Goal: Check status: Check status

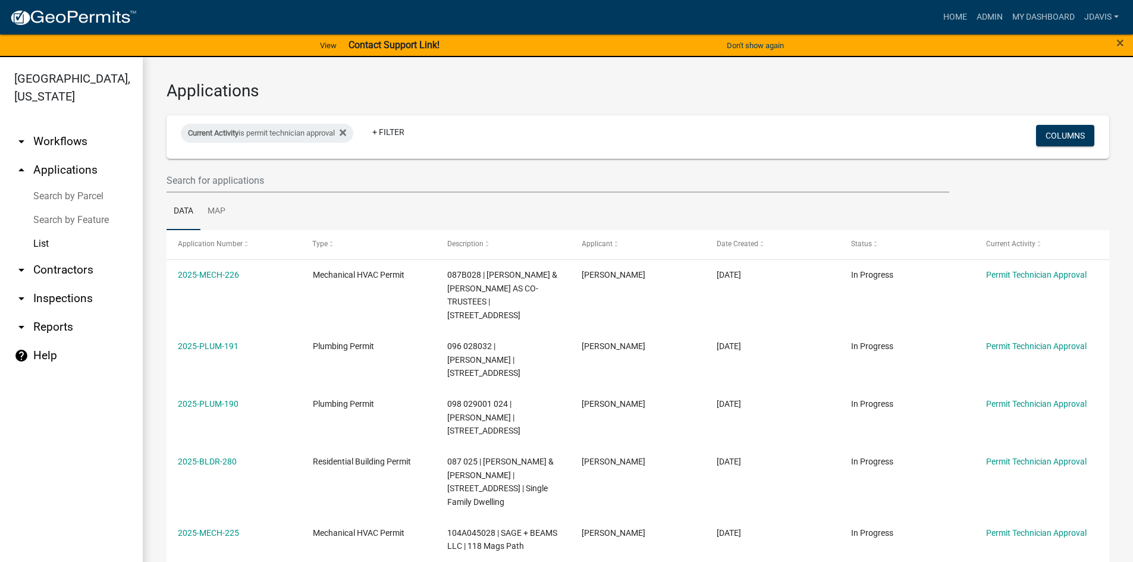
select select "2: 50"
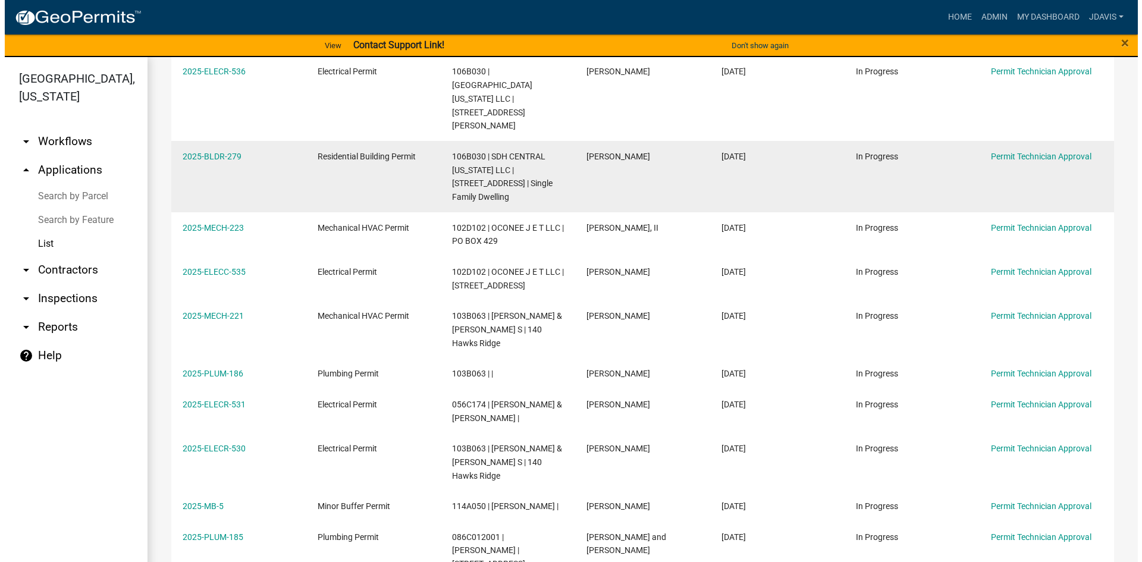
scroll to position [952, 0]
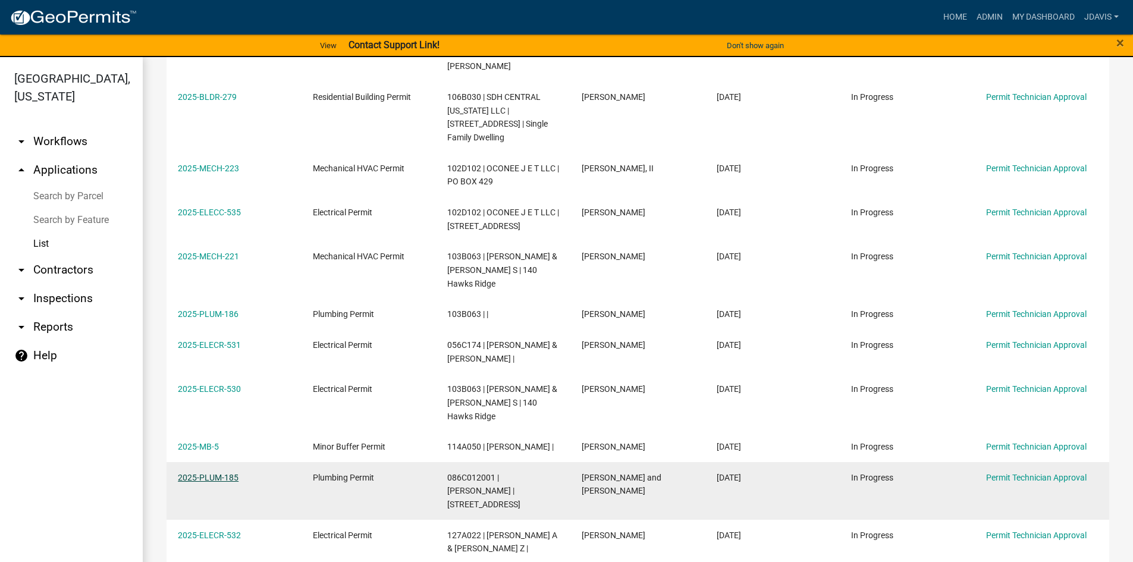
click at [219, 473] on link "2025-PLUM-185" at bounding box center [208, 478] width 61 height 10
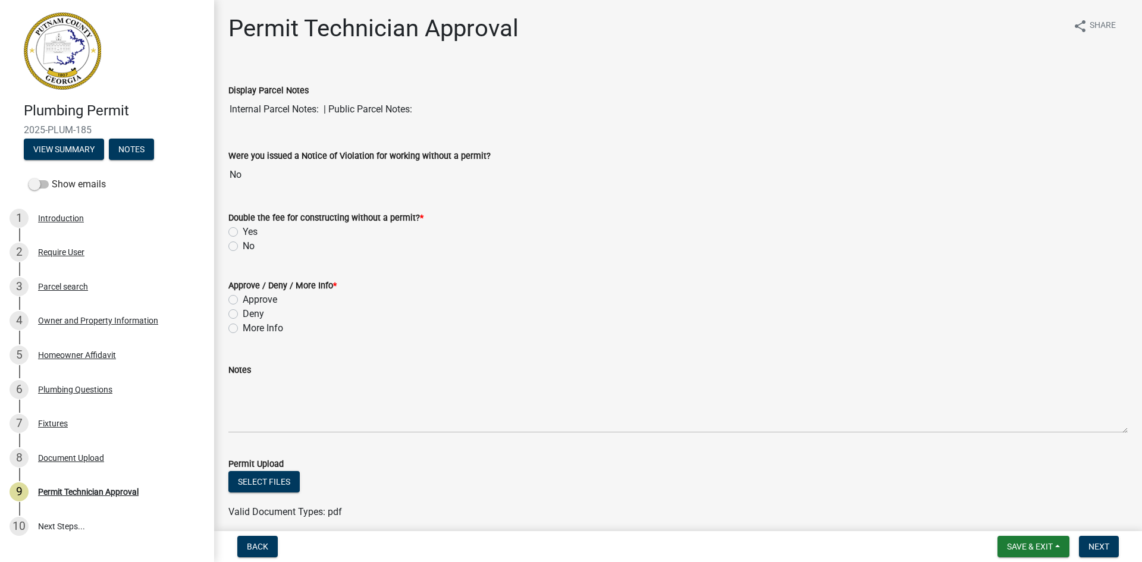
click at [71, 288] on div "Parcel search" at bounding box center [63, 286] width 50 height 8
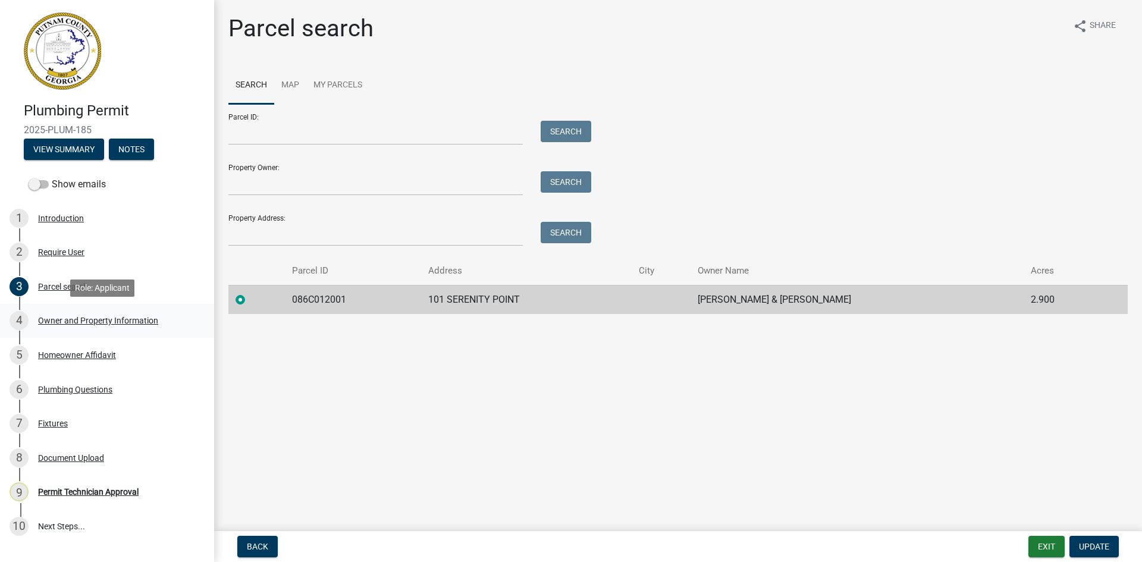
click at [93, 319] on div "Owner and Property Information" at bounding box center [98, 320] width 120 height 8
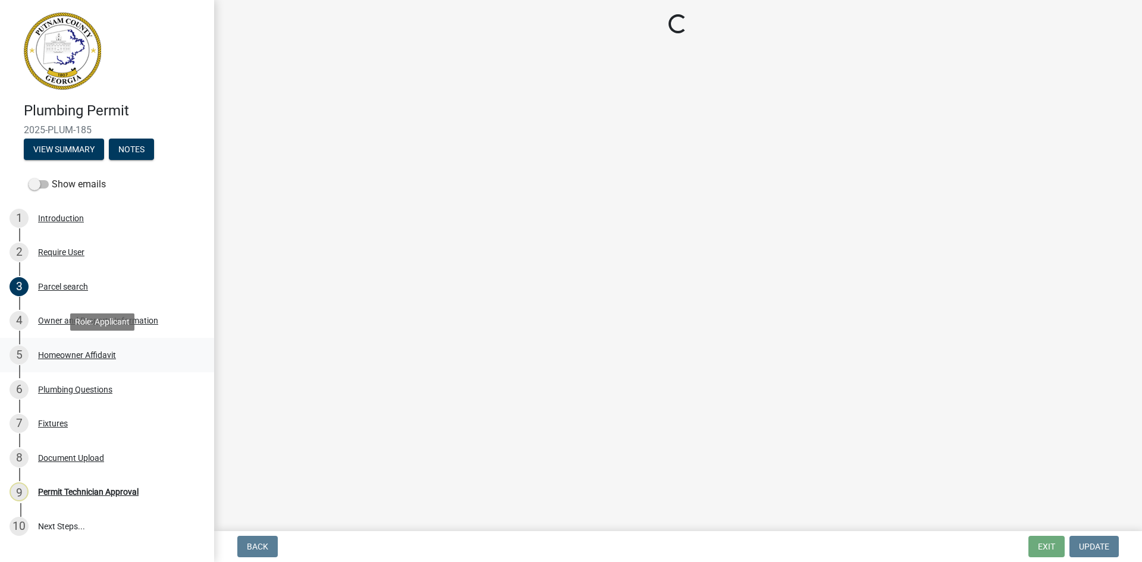
select select "34fe85c2-5f76-4343-b6bb-8ca387e0bed7"
select select "295c155f-de53-4b68-9fdd-08c8883e9b6f"
select select "6f1acead-4b1a-4680-ba5d-beeb03d30465"
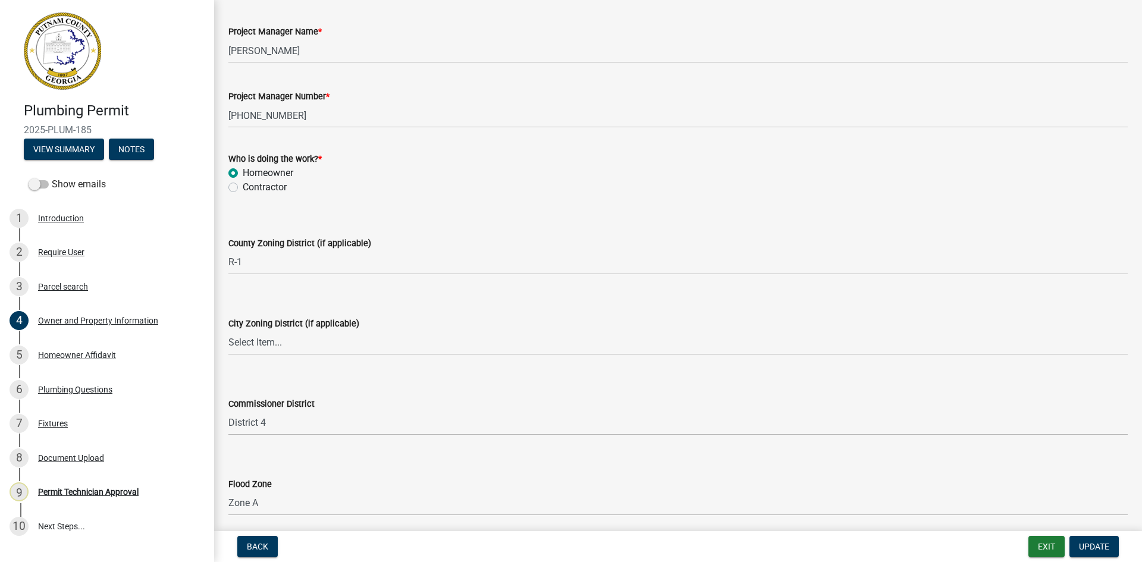
scroll to position [1994, 0]
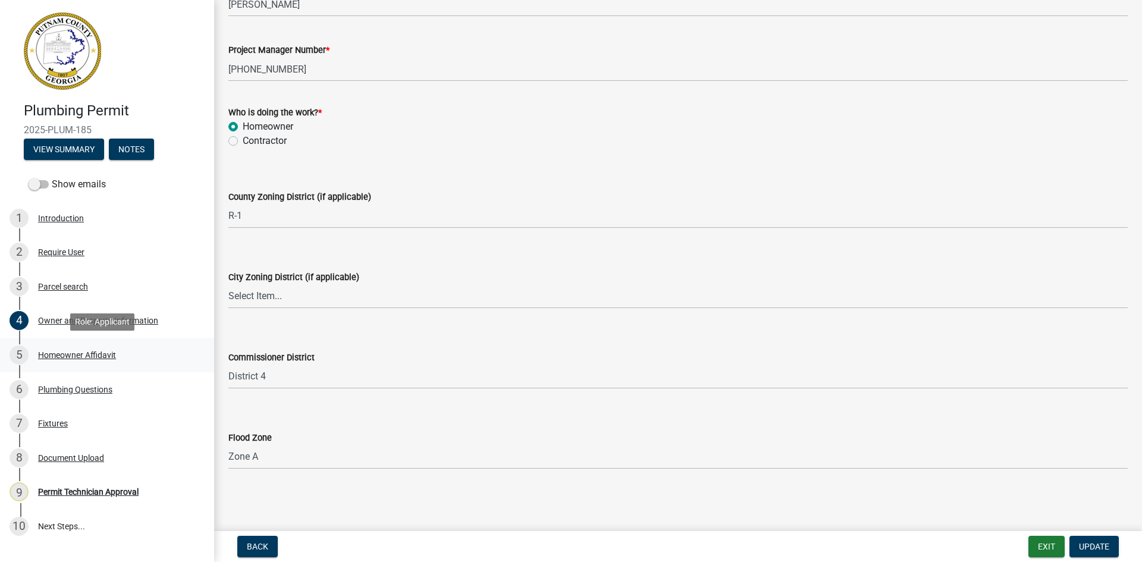
click at [90, 351] on div "Homeowner Affidavit" at bounding box center [77, 355] width 78 height 8
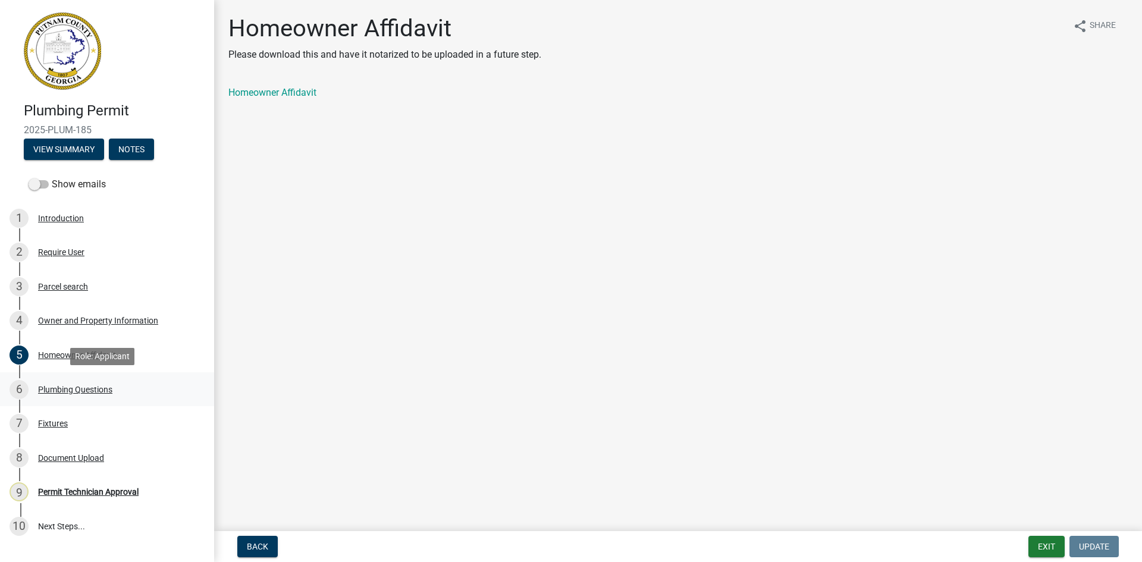
click at [99, 388] on div "Plumbing Questions" at bounding box center [75, 389] width 74 height 8
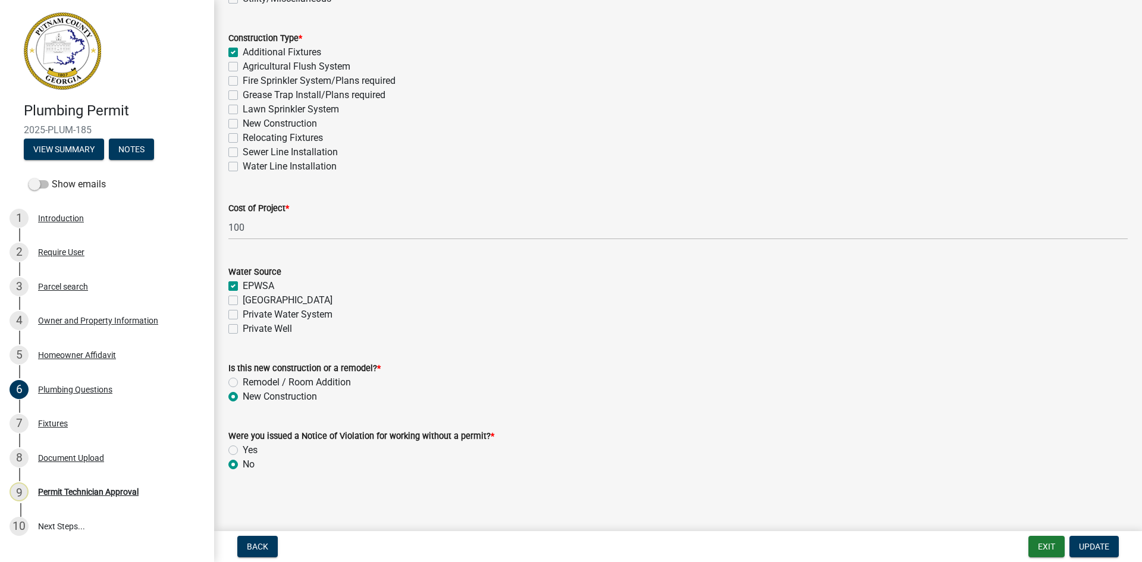
scroll to position [331, 0]
click at [54, 420] on div "Fixtures" at bounding box center [53, 423] width 30 height 8
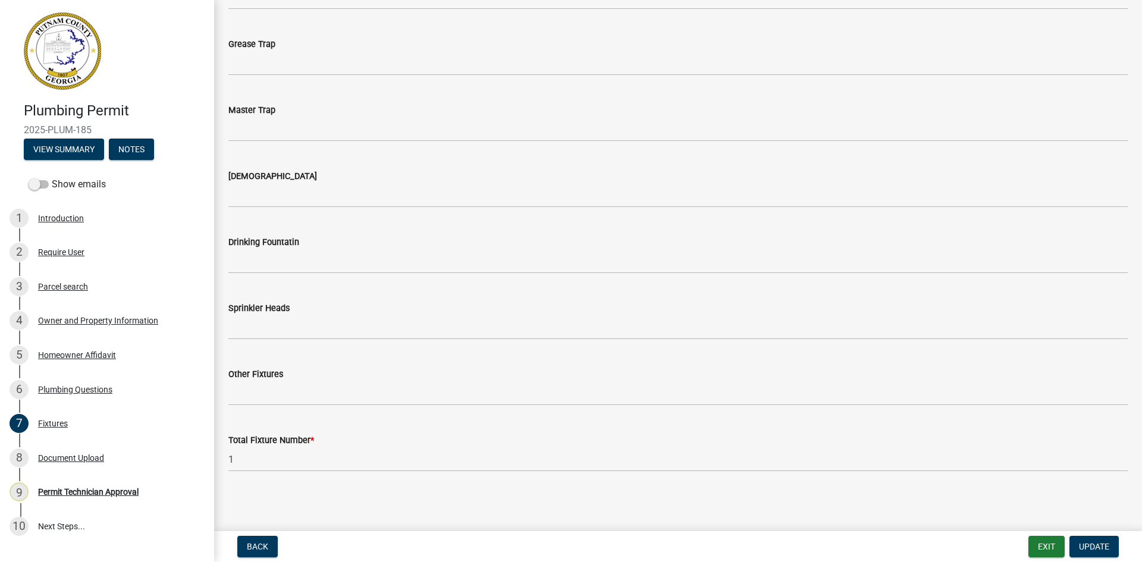
scroll to position [1201, 0]
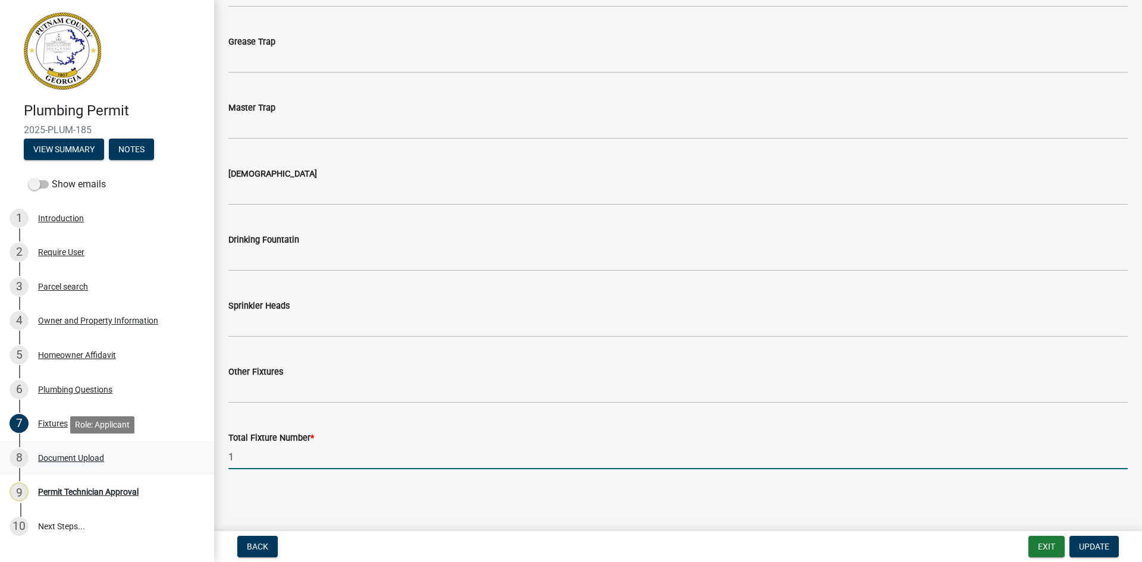
drag, startPoint x: 241, startPoint y: 461, endPoint x: 153, endPoint y: 467, distance: 88.2
click at [186, 463] on div "Plumbing Permit 2025-PLUM-185 View Summary Notes Show emails 1 Introduction 2 R…" at bounding box center [571, 281] width 1142 height 562
type input "3"
click at [1082, 544] on span "Update" at bounding box center [1094, 547] width 30 height 10
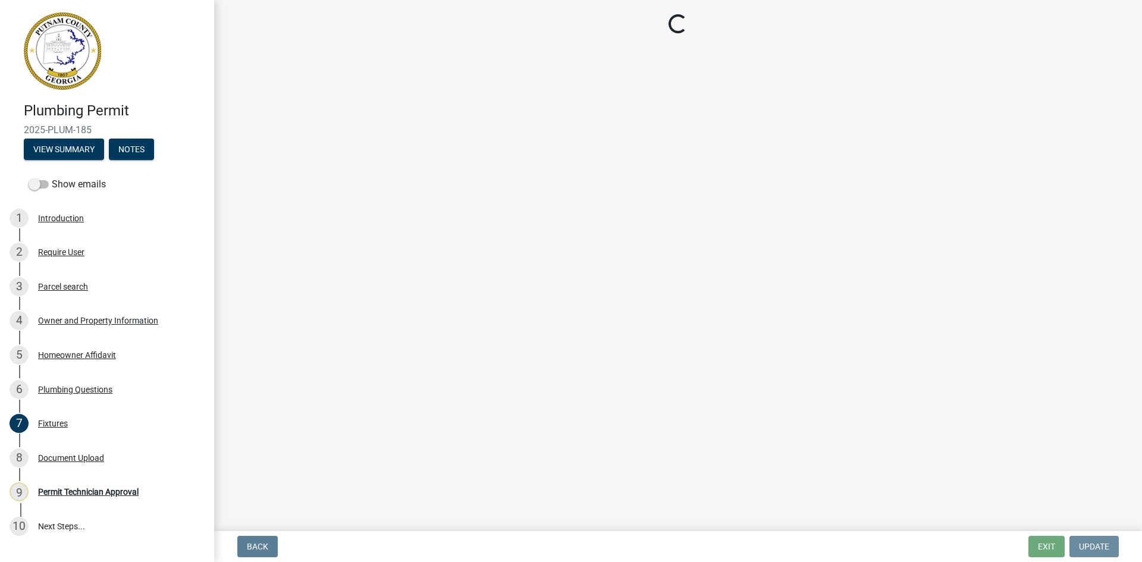
scroll to position [0, 0]
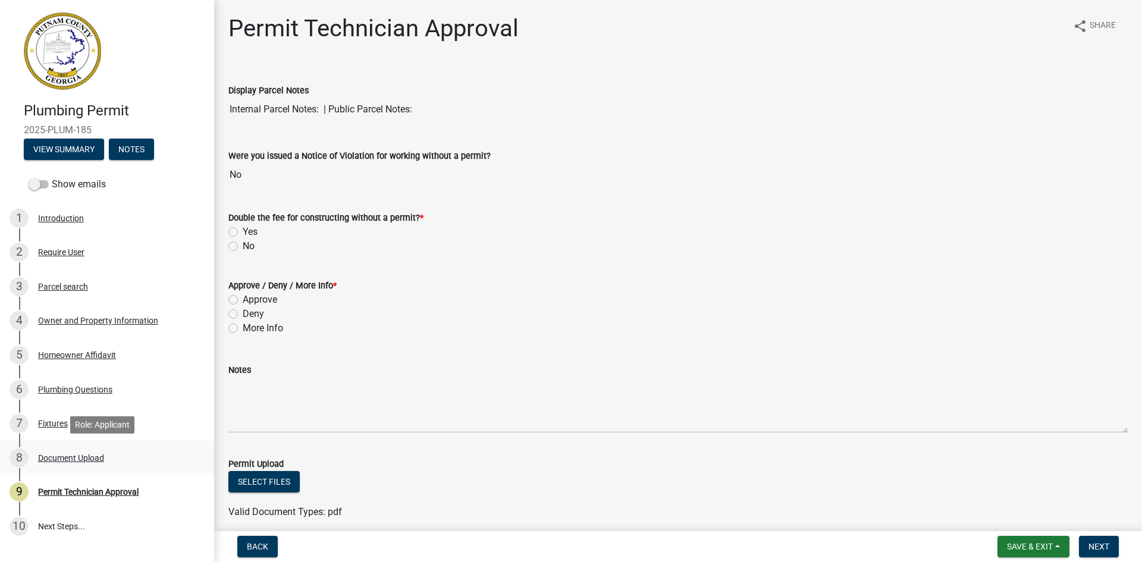
click at [69, 459] on div "Document Upload" at bounding box center [71, 458] width 66 height 8
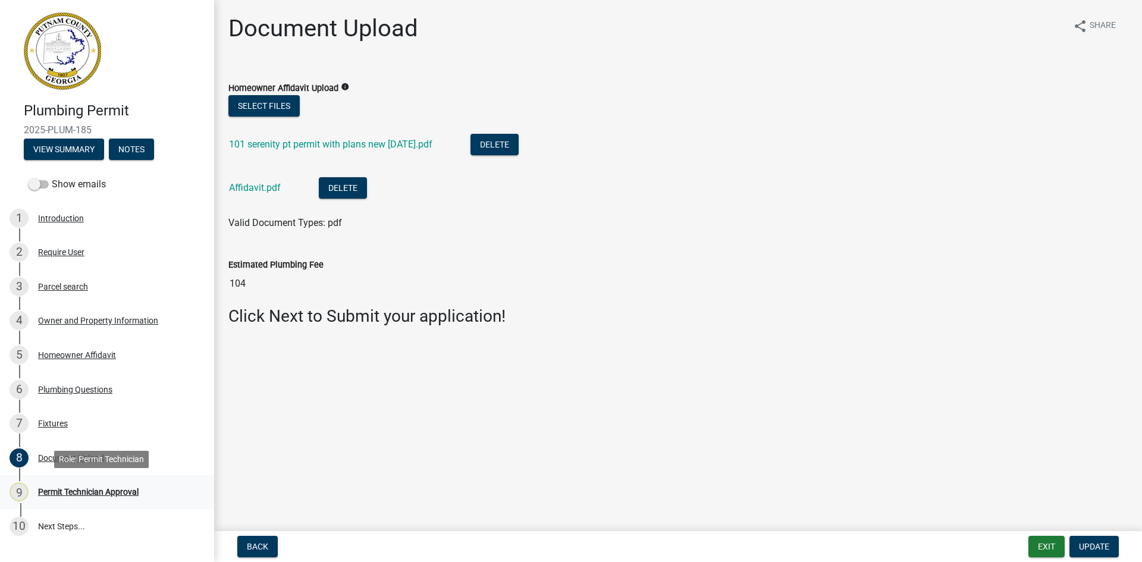
click at [86, 488] on div "Permit Technician Approval" at bounding box center [88, 492] width 101 height 8
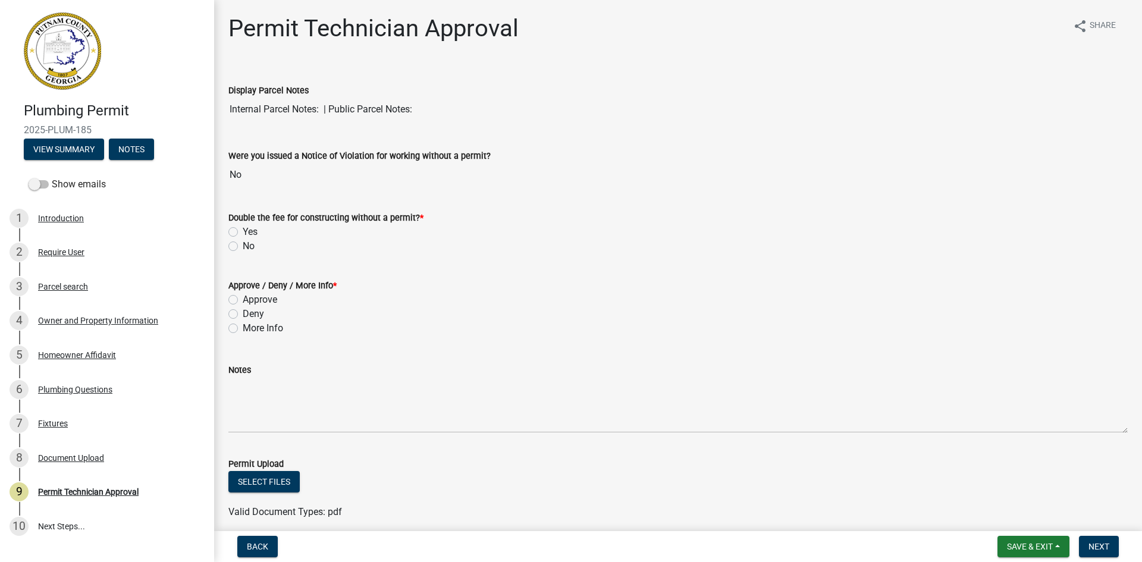
click at [243, 246] on label "No" at bounding box center [249, 246] width 12 height 14
click at [243, 246] on input "No" at bounding box center [247, 243] width 8 height 8
radio input "true"
click at [243, 299] on label "Approve" at bounding box center [260, 300] width 34 height 14
click at [243, 299] on input "Approve" at bounding box center [247, 297] width 8 height 8
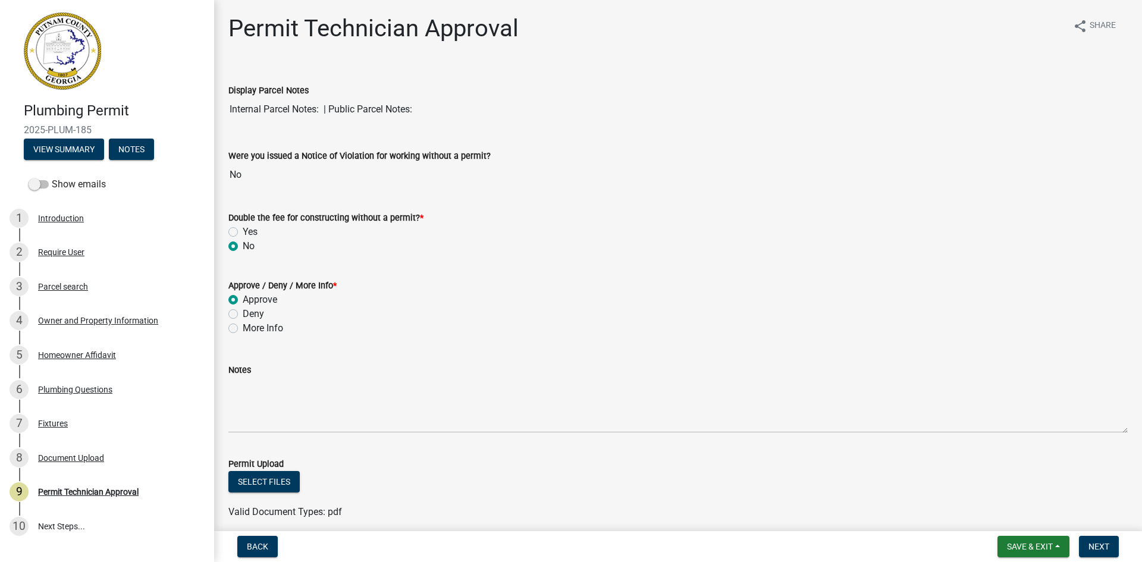
radio input "true"
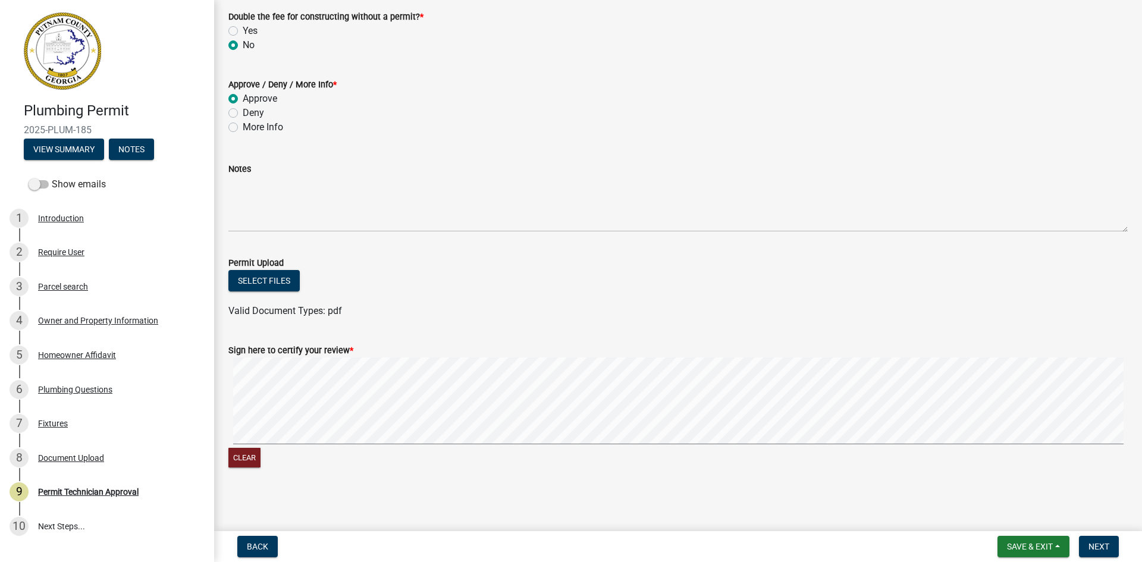
scroll to position [202, 0]
click at [1110, 551] on button "Next" at bounding box center [1099, 546] width 40 height 21
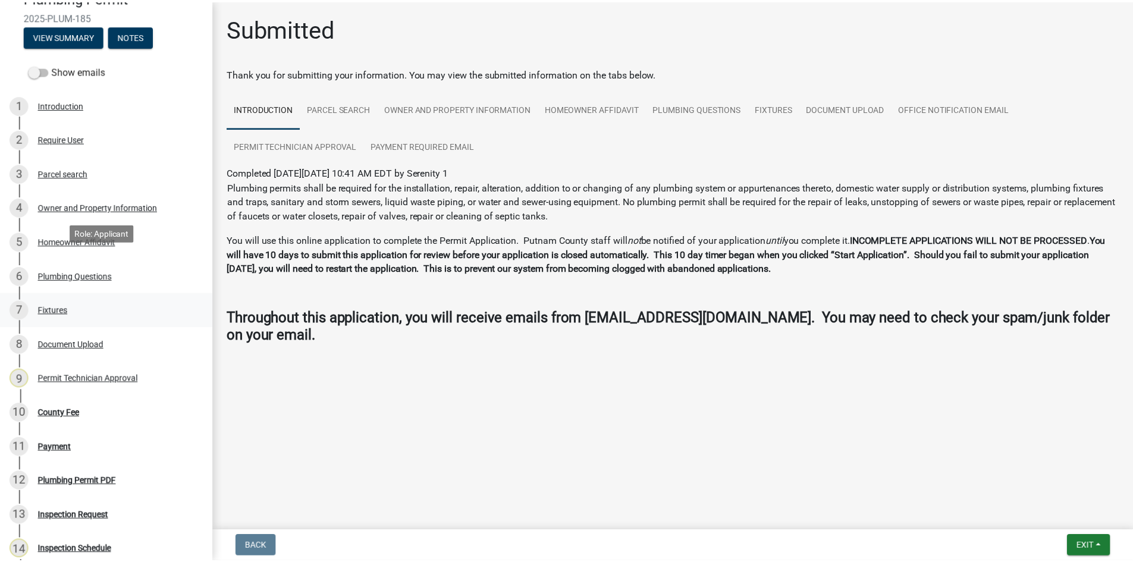
scroll to position [238, 0]
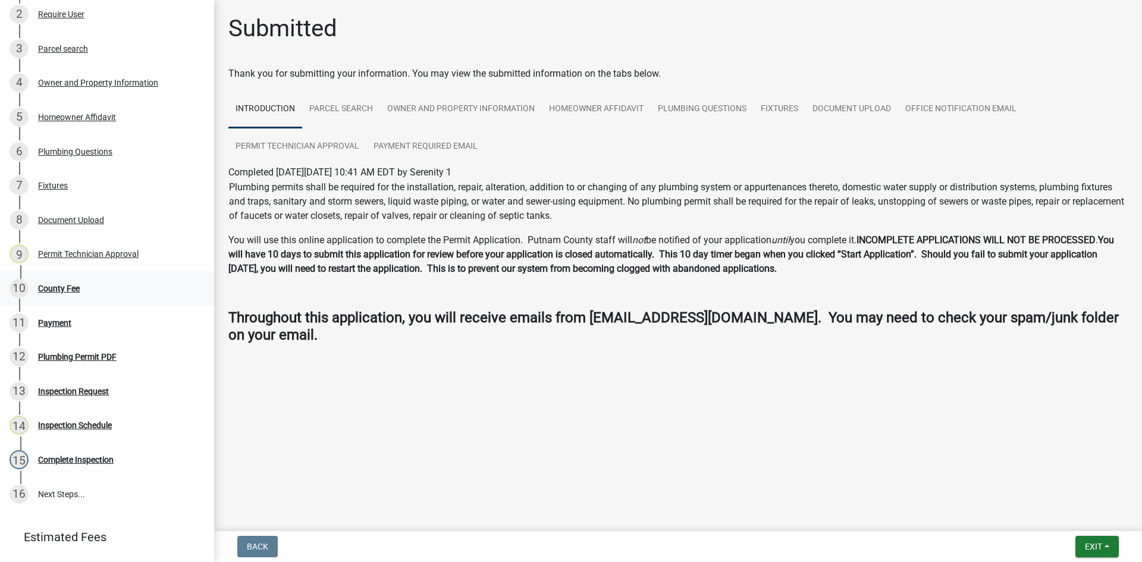
click at [66, 291] on div "County Fee" at bounding box center [59, 288] width 42 height 8
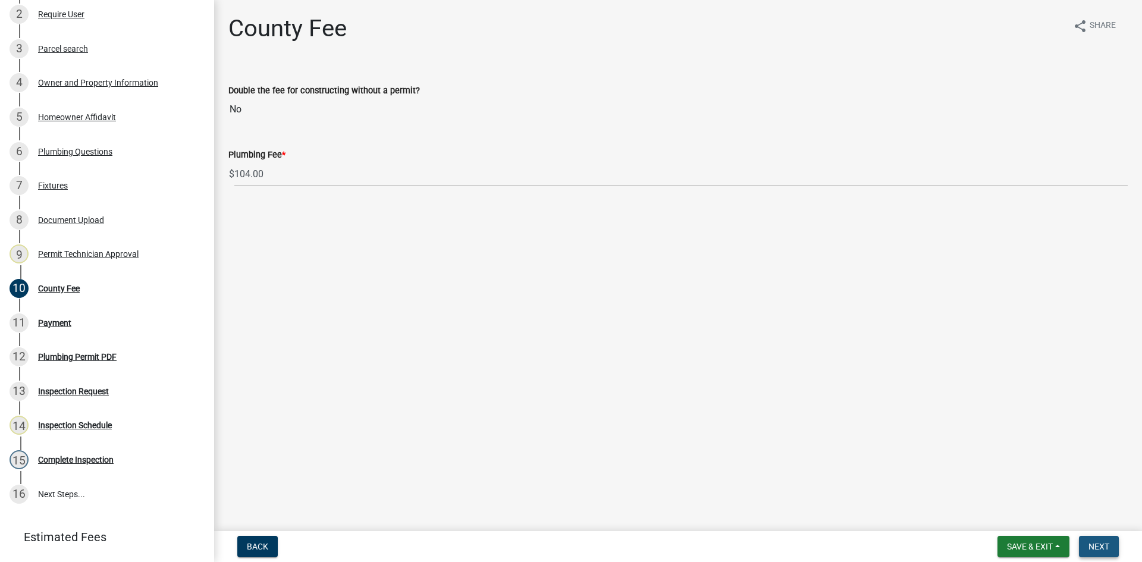
click at [1103, 552] on button "Next" at bounding box center [1099, 546] width 40 height 21
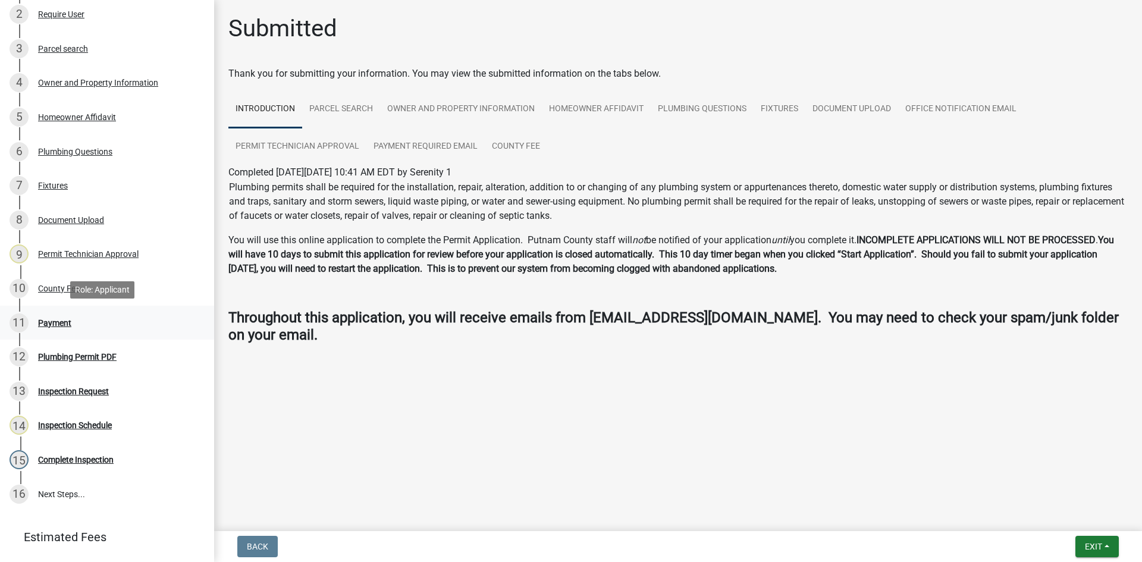
click at [59, 324] on div "Payment" at bounding box center [54, 323] width 33 height 8
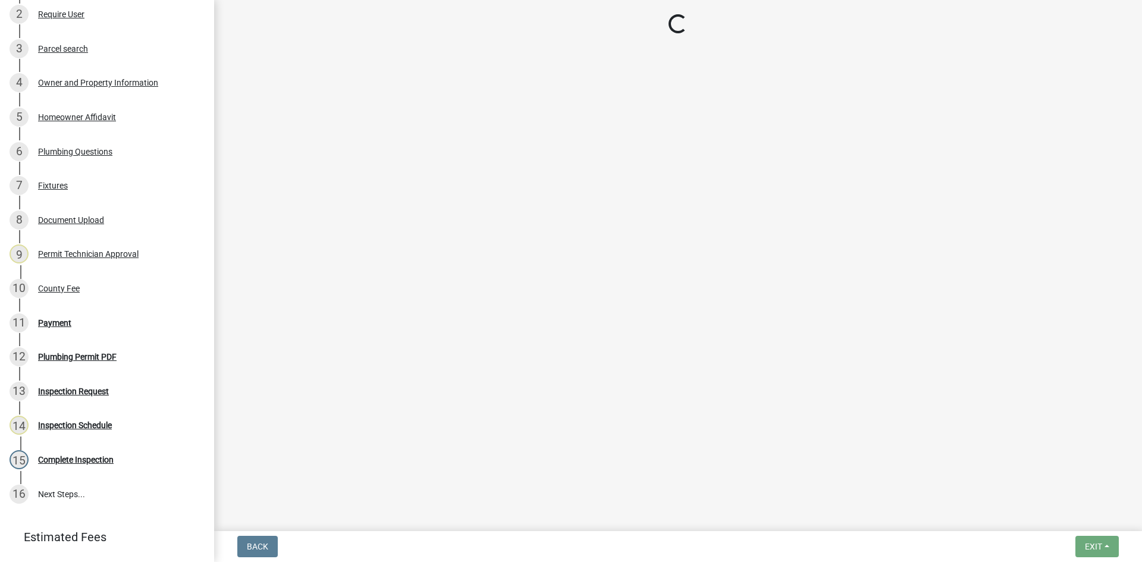
select select "3: 3"
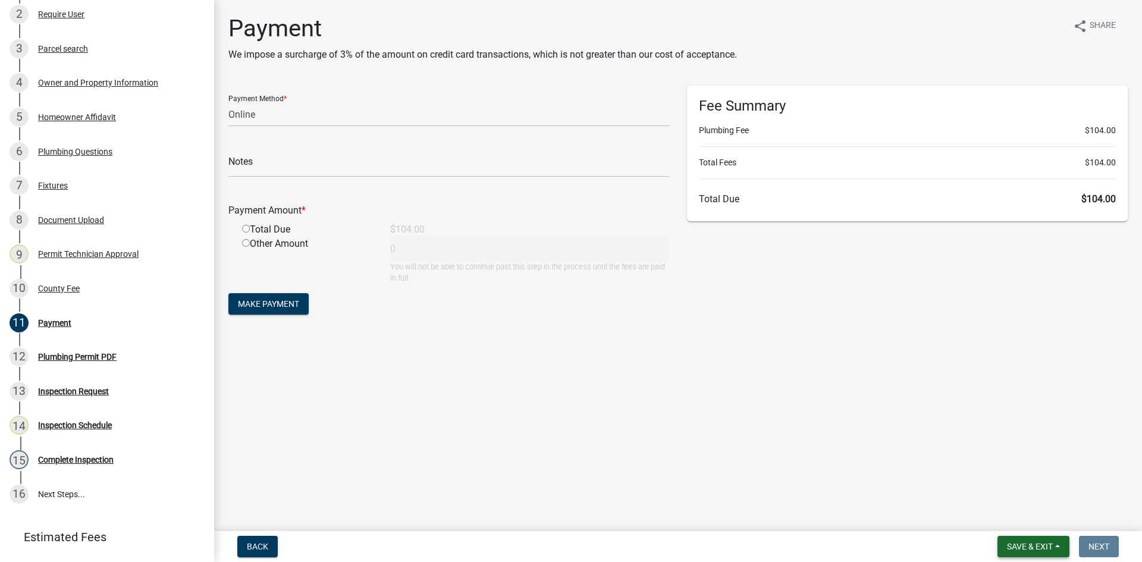
click at [1025, 548] on span "Save & Exit" at bounding box center [1030, 547] width 46 height 10
click at [1024, 518] on button "Save & Exit" at bounding box center [1021, 515] width 95 height 29
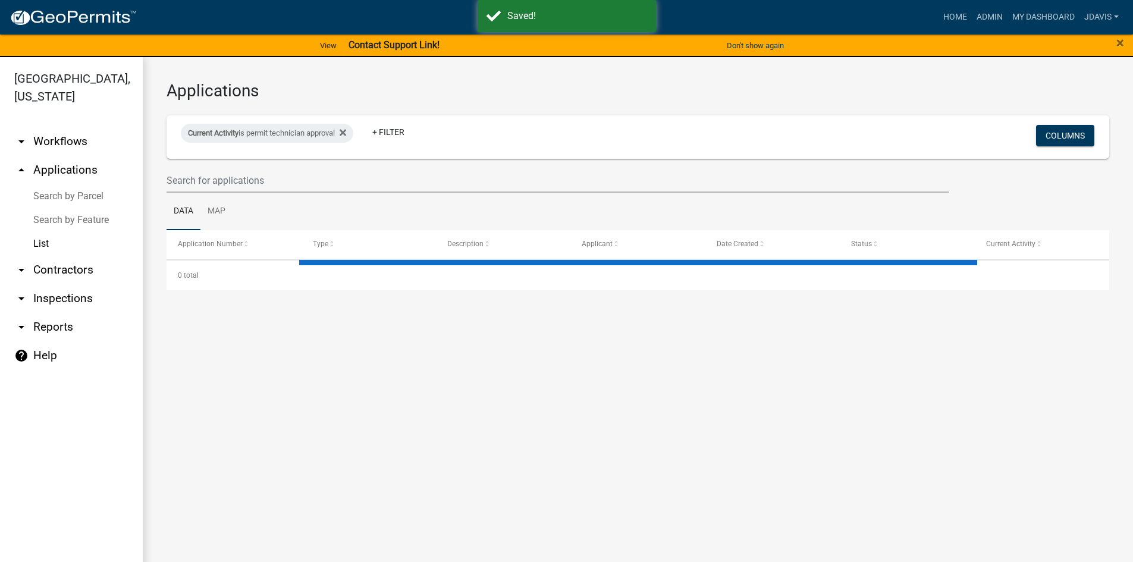
select select "2: 50"
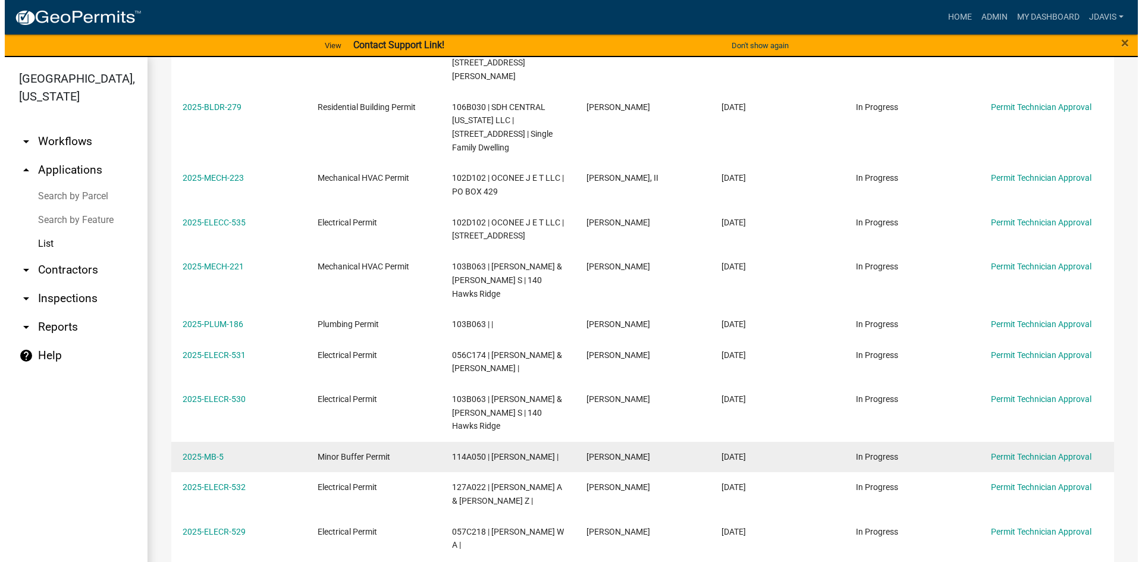
scroll to position [1011, 0]
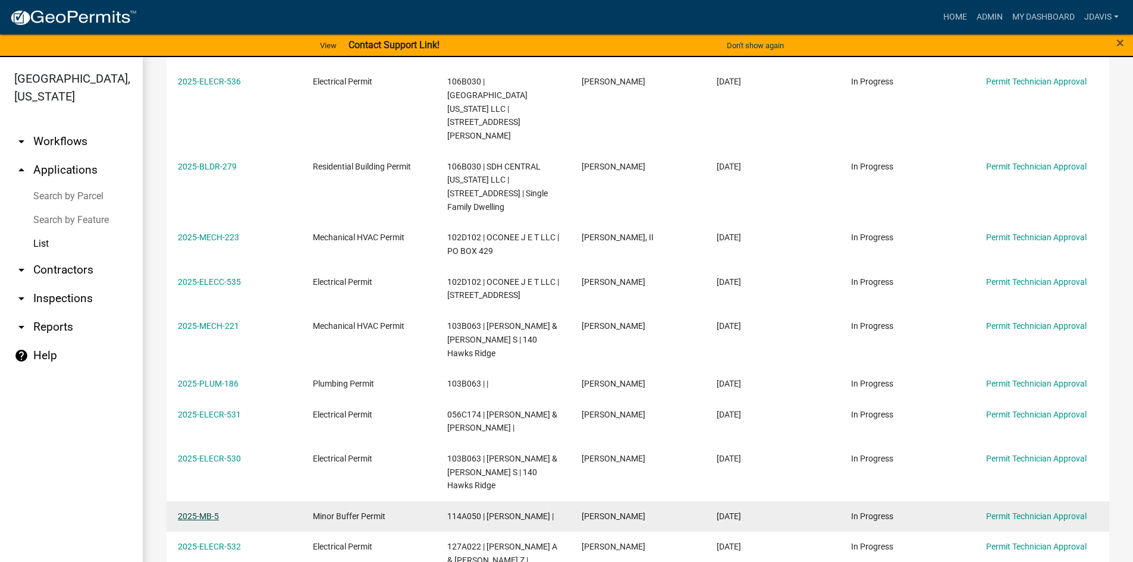
click at [207, 511] on link "2025-MB-5" at bounding box center [198, 516] width 41 height 10
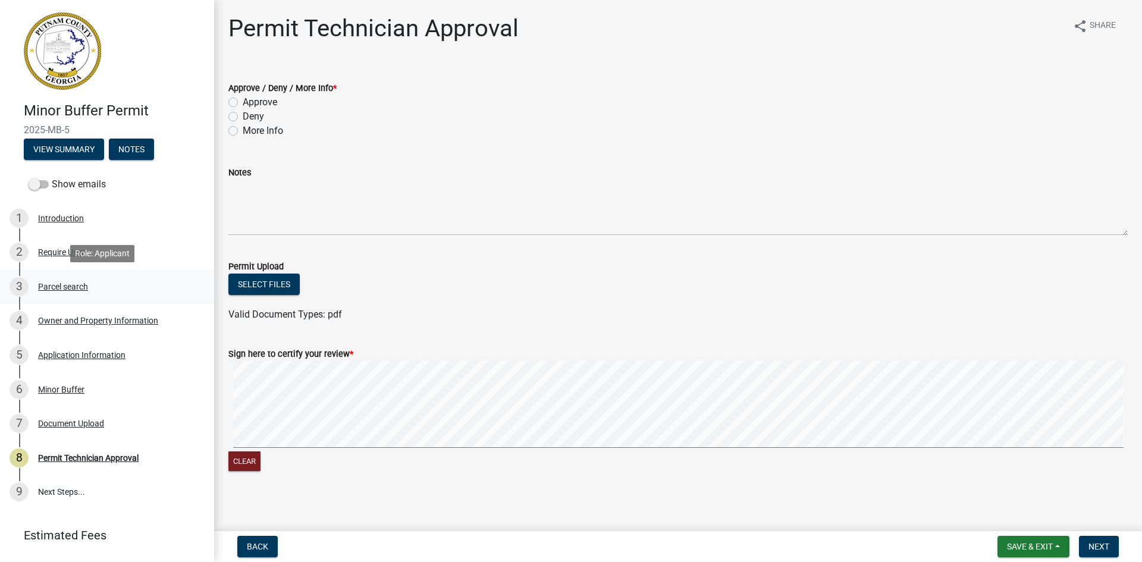
click at [74, 277] on div "3 Parcel search" at bounding box center [103, 286] width 186 height 19
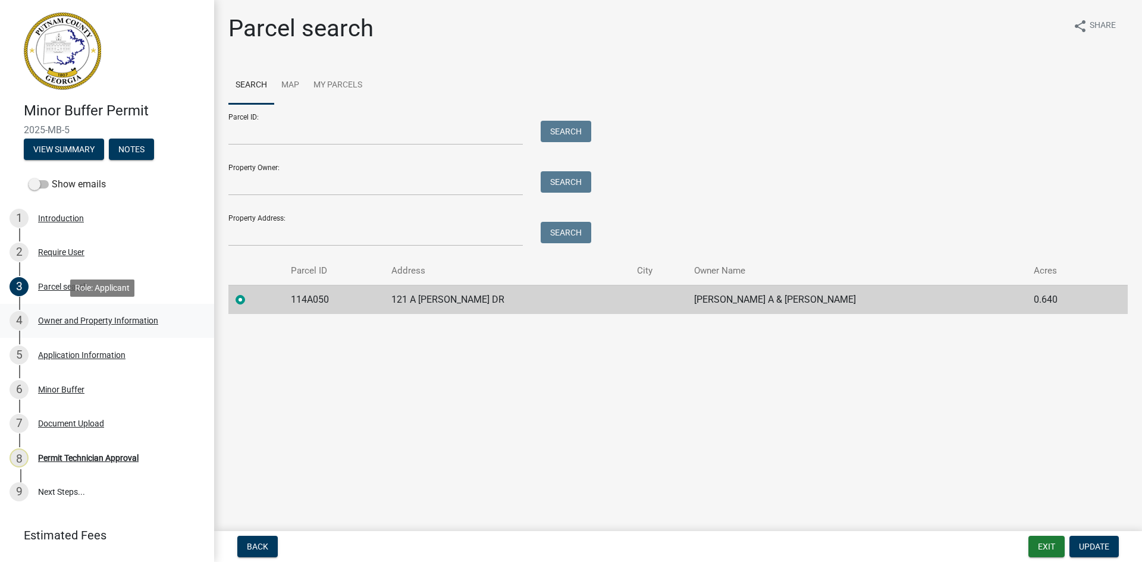
click at [81, 322] on div "Owner and Property Information" at bounding box center [98, 320] width 120 height 8
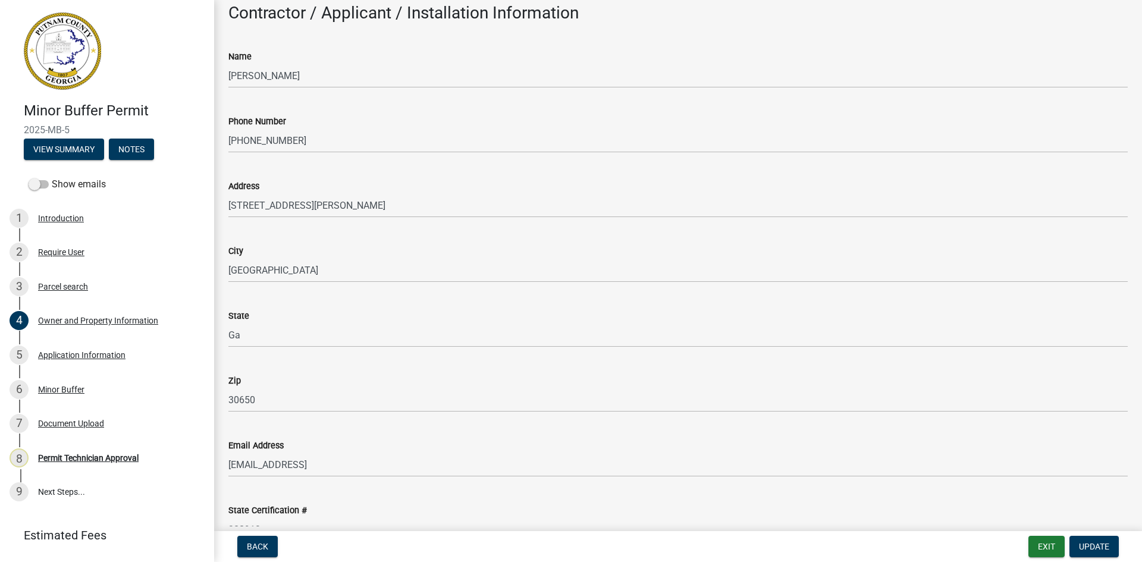
scroll to position [1148, 0]
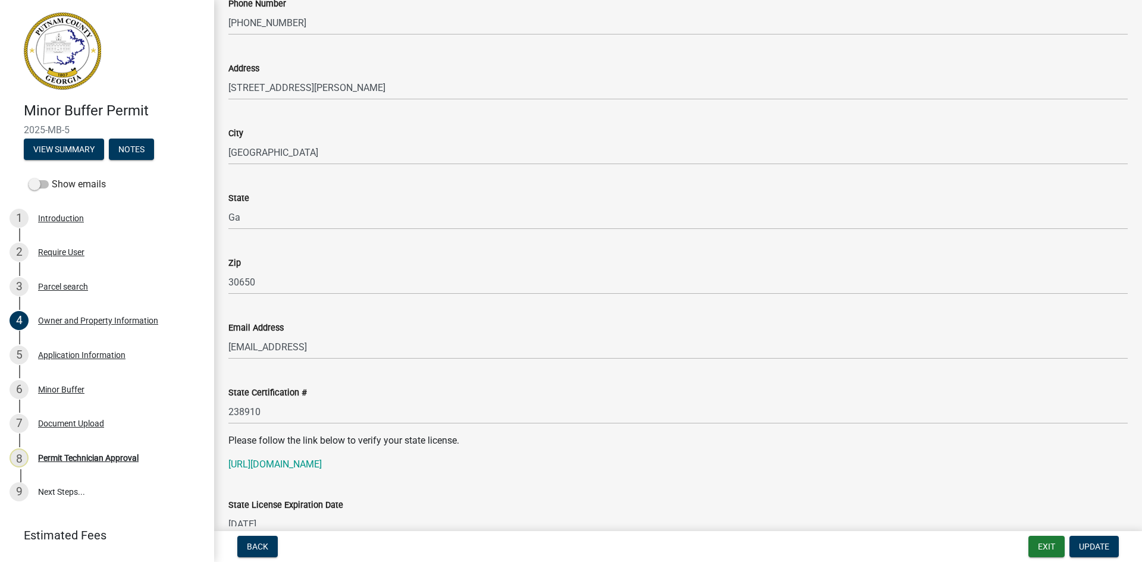
drag, startPoint x: 228, startPoint y: 411, endPoint x: 246, endPoint y: 410, distance: 17.9
click at [246, 410] on div "State Certification # 238910" at bounding box center [677, 396] width 917 height 55
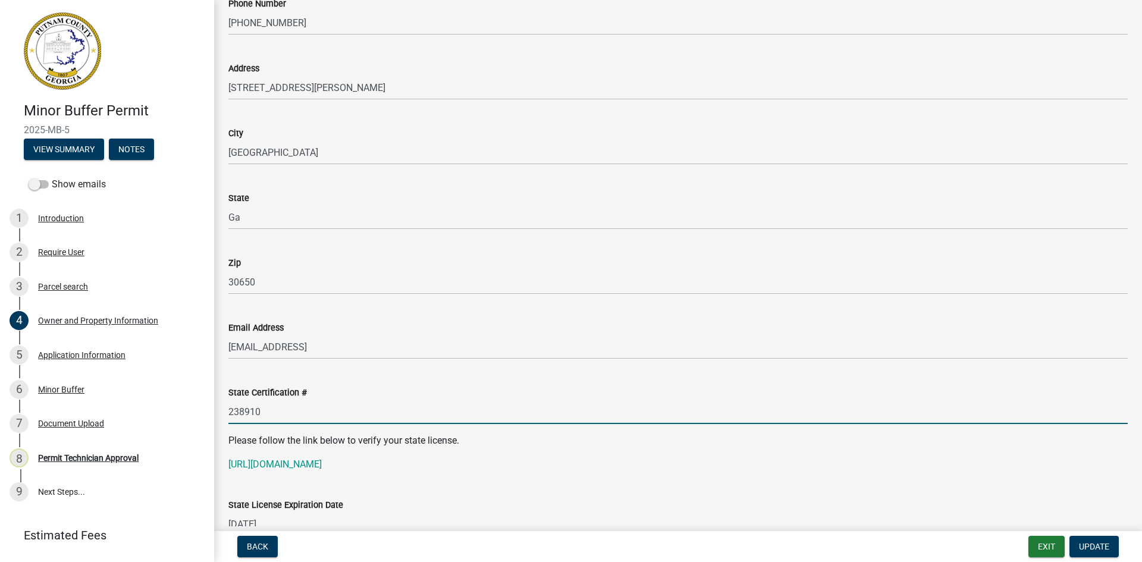
drag, startPoint x: 230, startPoint y: 413, endPoint x: 287, endPoint y: 413, distance: 56.5
click at [287, 413] on input "238910" at bounding box center [677, 412] width 899 height 24
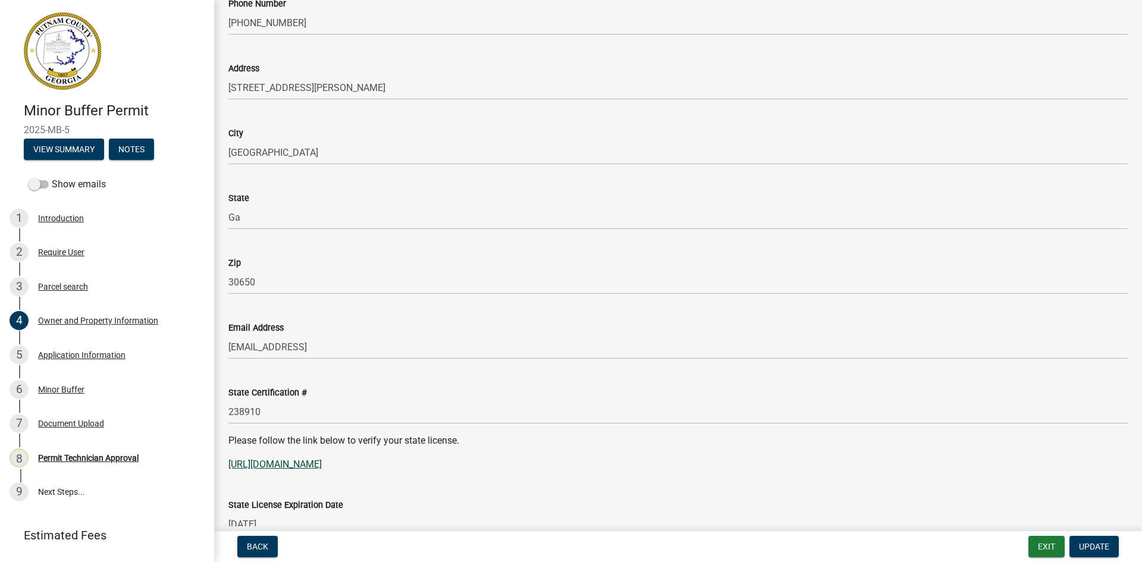
click at [322, 465] on link "[URL][DOMAIN_NAME]" at bounding box center [274, 464] width 93 height 11
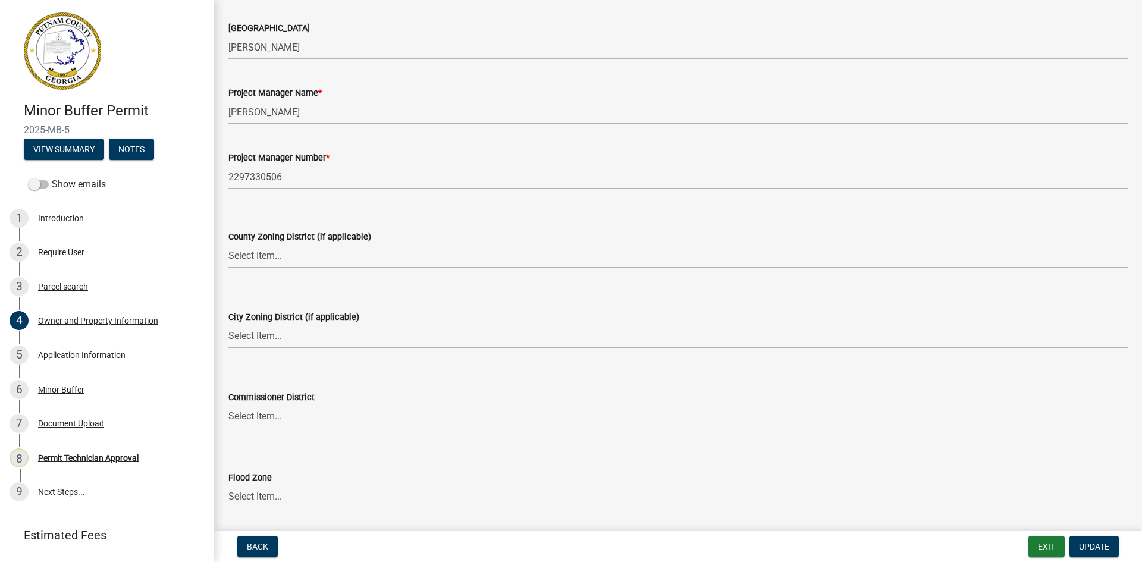
scroll to position [1861, 0]
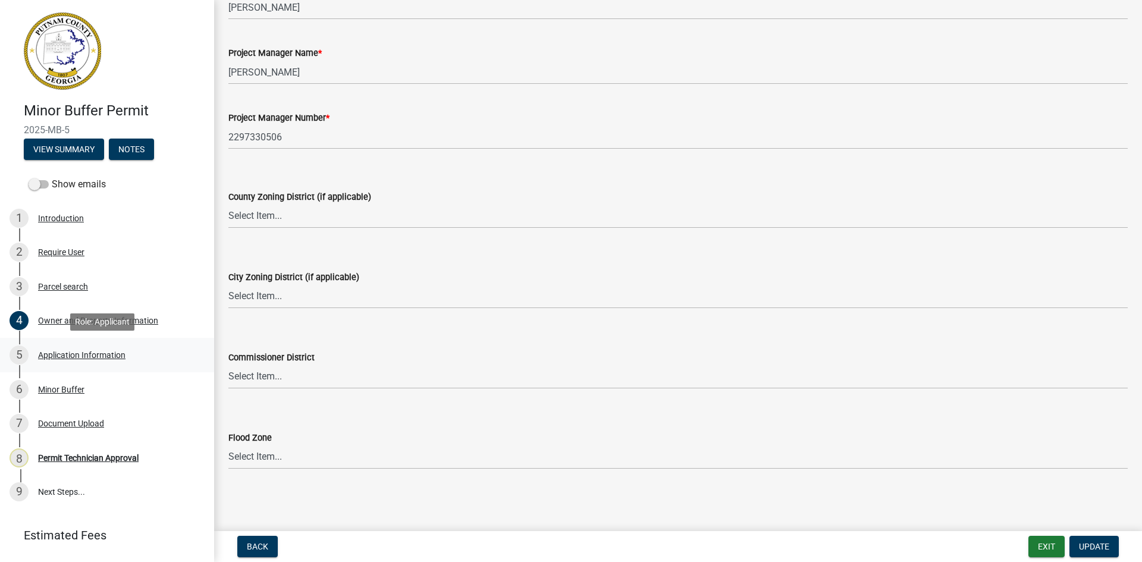
click at [106, 353] on div "Application Information" at bounding box center [81, 355] width 87 height 8
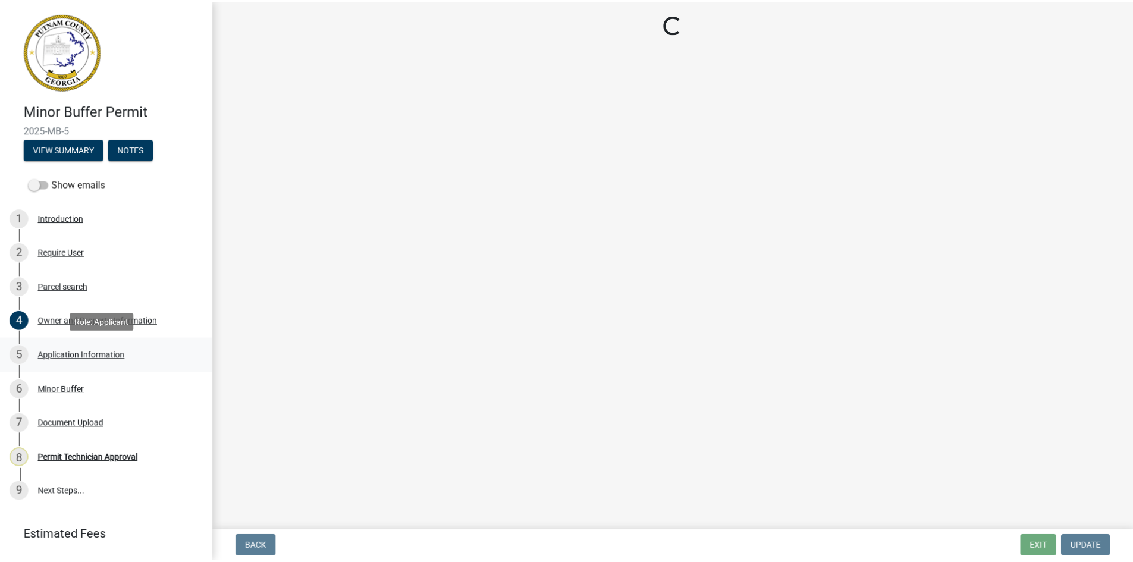
scroll to position [0, 0]
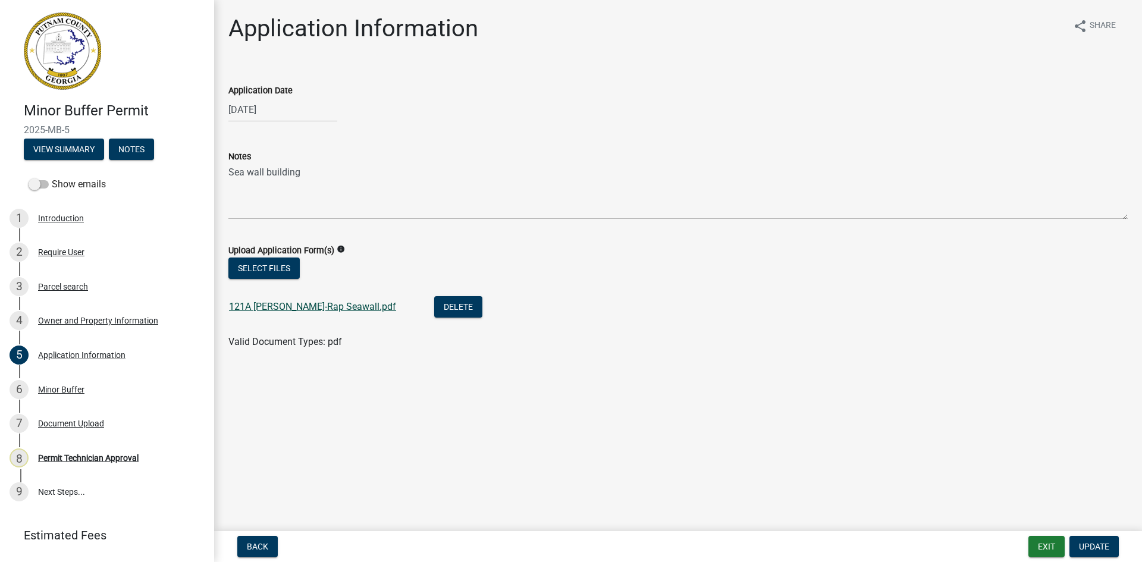
click at [334, 303] on link "121A [PERSON_NAME]-Rap Seawall.pdf" at bounding box center [312, 306] width 167 height 11
click at [77, 385] on div "Minor Buffer" at bounding box center [61, 389] width 46 height 8
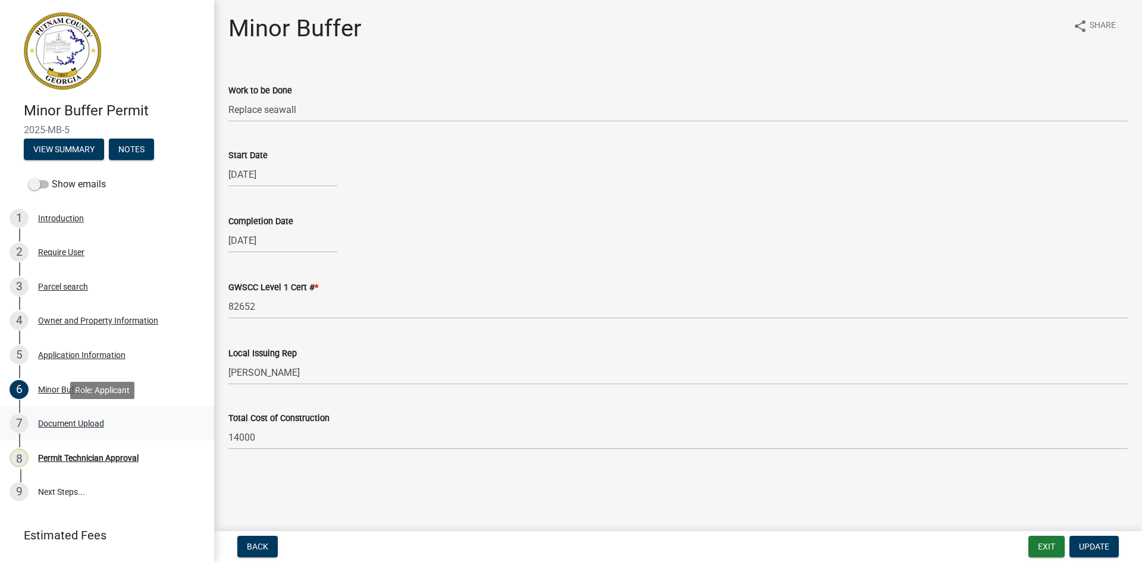
click at [74, 431] on div "7 Document Upload" at bounding box center [103, 423] width 186 height 19
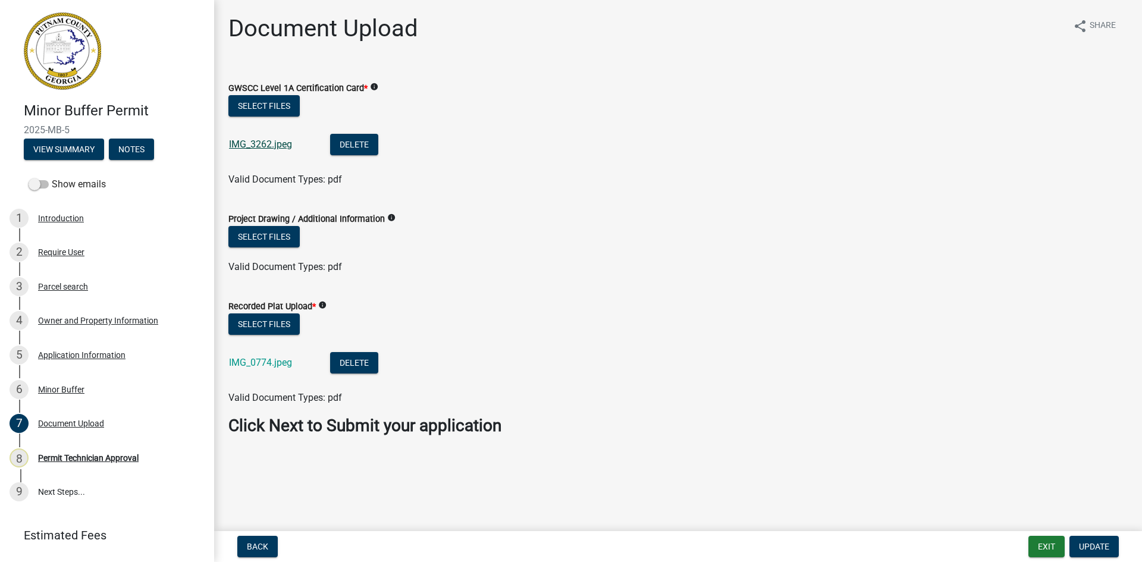
click at [274, 143] on link "IMG_3262.jpeg" at bounding box center [260, 144] width 63 height 11
click at [268, 365] on link "IMG_0774.jpeg" at bounding box center [260, 362] width 63 height 11
click at [89, 459] on div "Permit Technician Approval" at bounding box center [88, 458] width 101 height 8
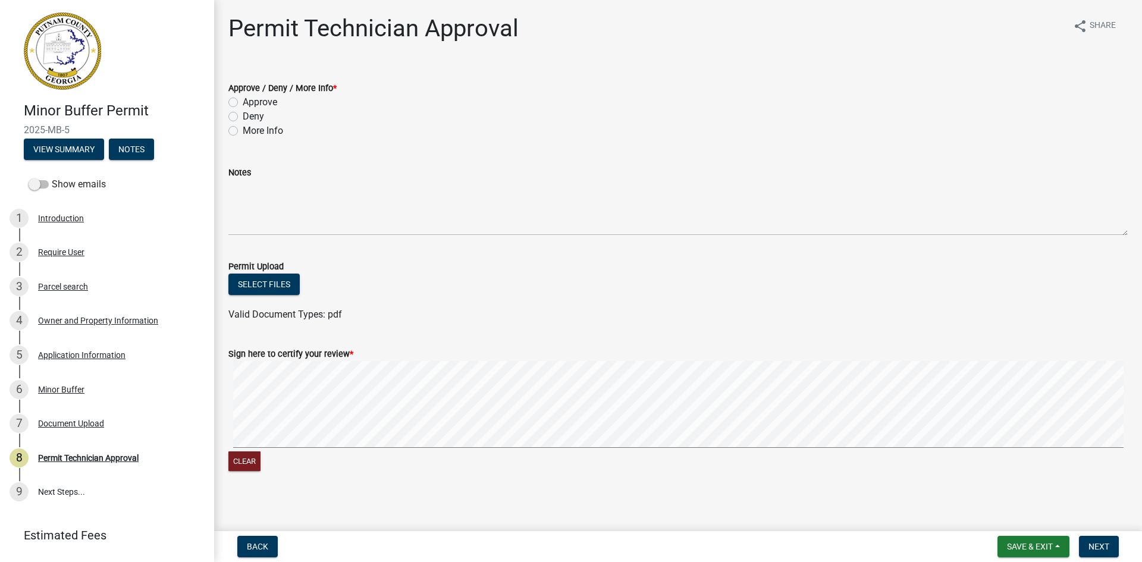
click at [243, 133] on label "More Info" at bounding box center [263, 131] width 40 height 14
click at [243, 131] on input "More Info" at bounding box center [247, 128] width 8 height 8
radio input "true"
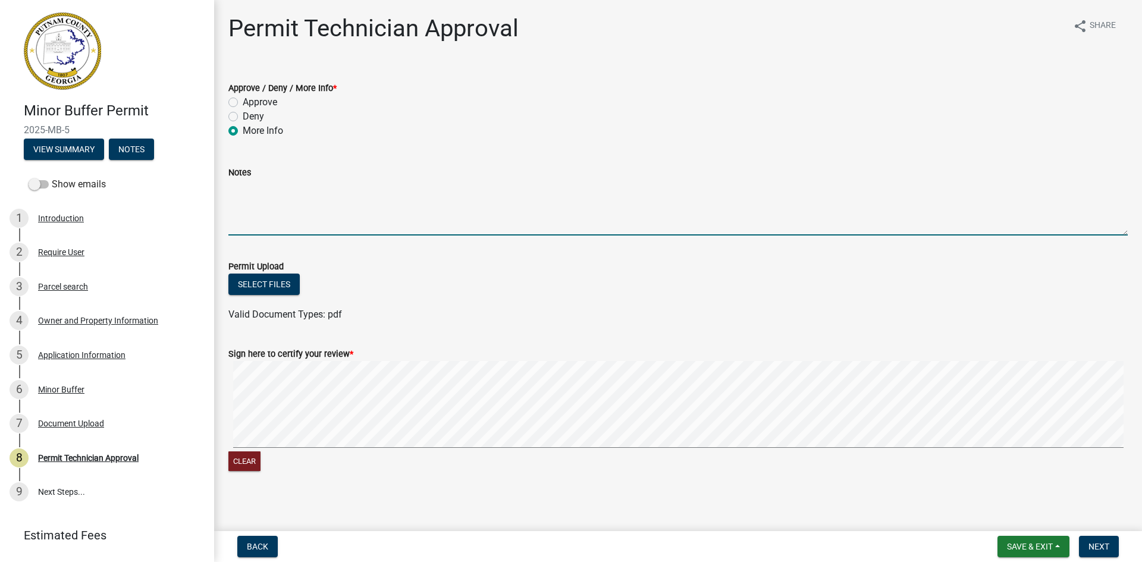
click at [240, 190] on textarea "Notes" at bounding box center [677, 208] width 899 height 56
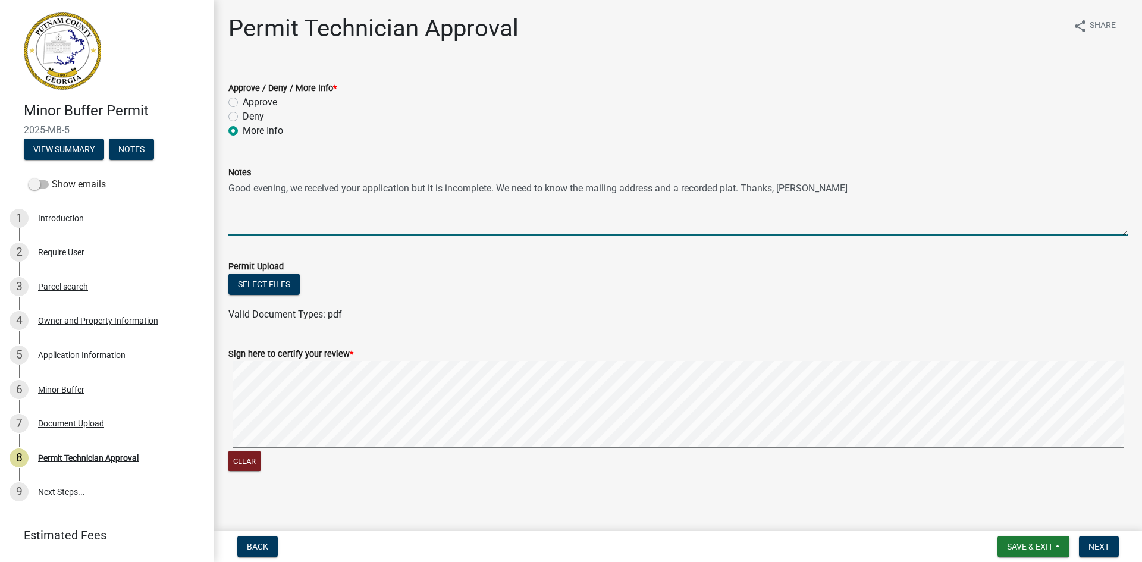
type textarea "Good evening, we received your application but it is incomplete. We need to kno…"
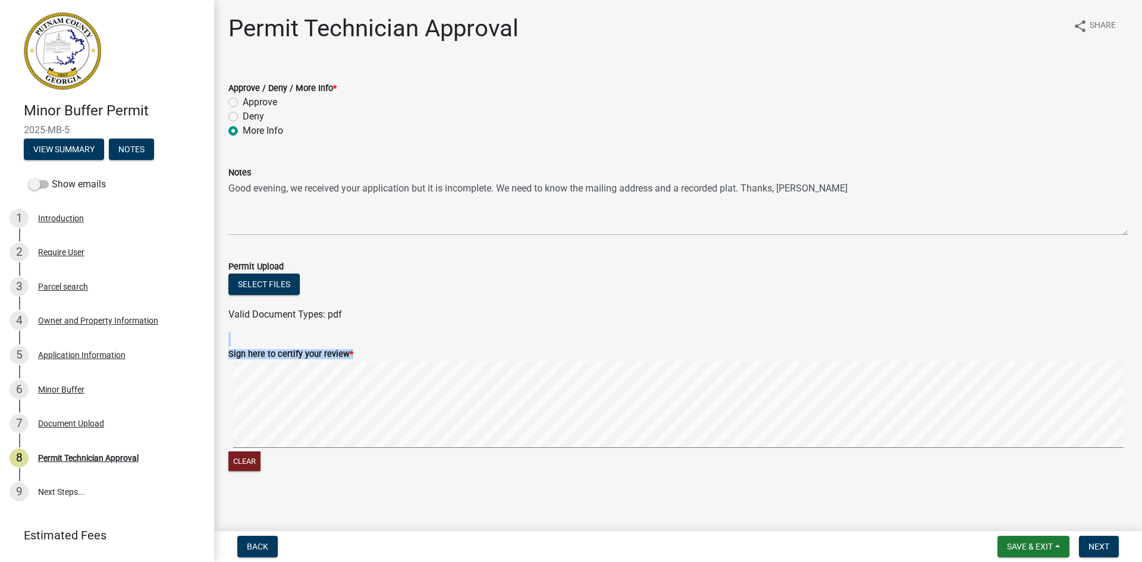
click at [328, 389] on form "Sign here to certify your review * Clear" at bounding box center [677, 403] width 899 height 142
click at [839, 477] on wm-data-entity-input "Sign here to certify your review * Clear" at bounding box center [677, 408] width 899 height 152
click at [1100, 543] on span "Next" at bounding box center [1098, 547] width 21 height 10
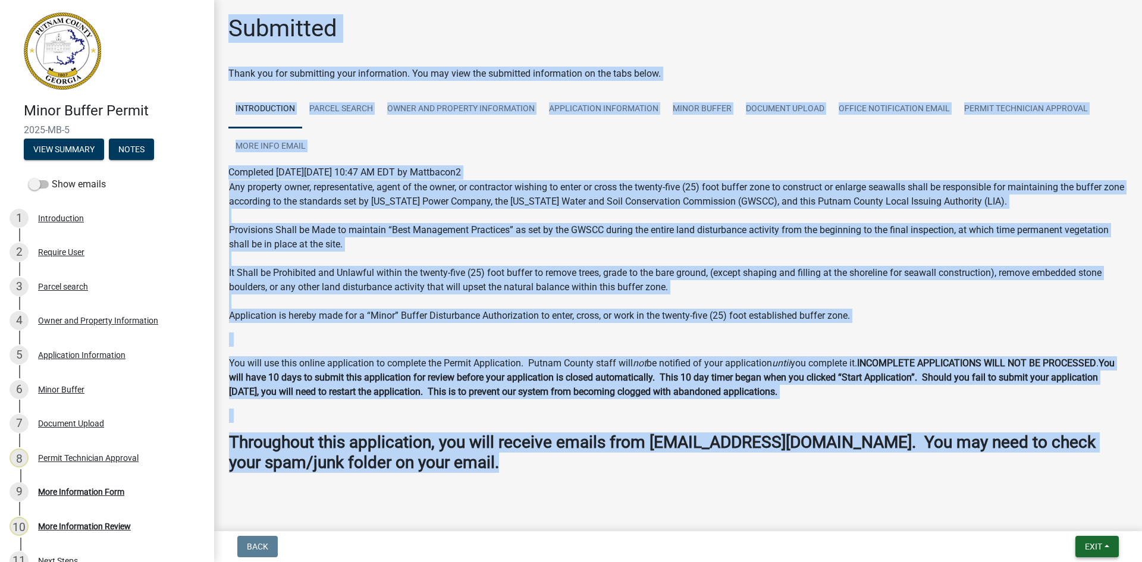
click at [1085, 544] on span "Exit" at bounding box center [1093, 547] width 17 height 10
click at [1089, 526] on button "Save & Exit" at bounding box center [1070, 515] width 95 height 29
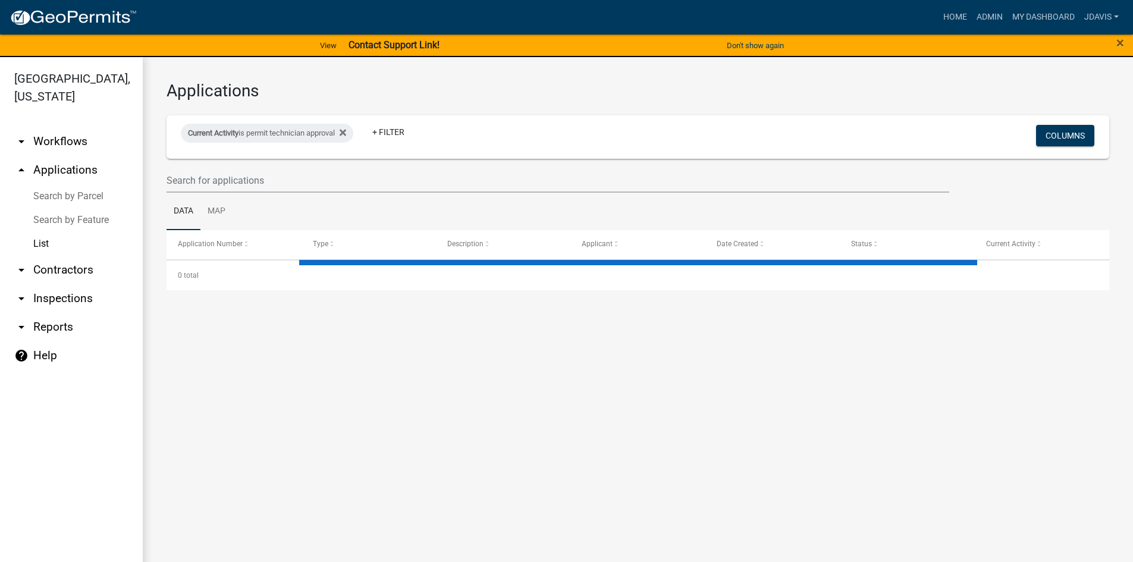
select select "2: 50"
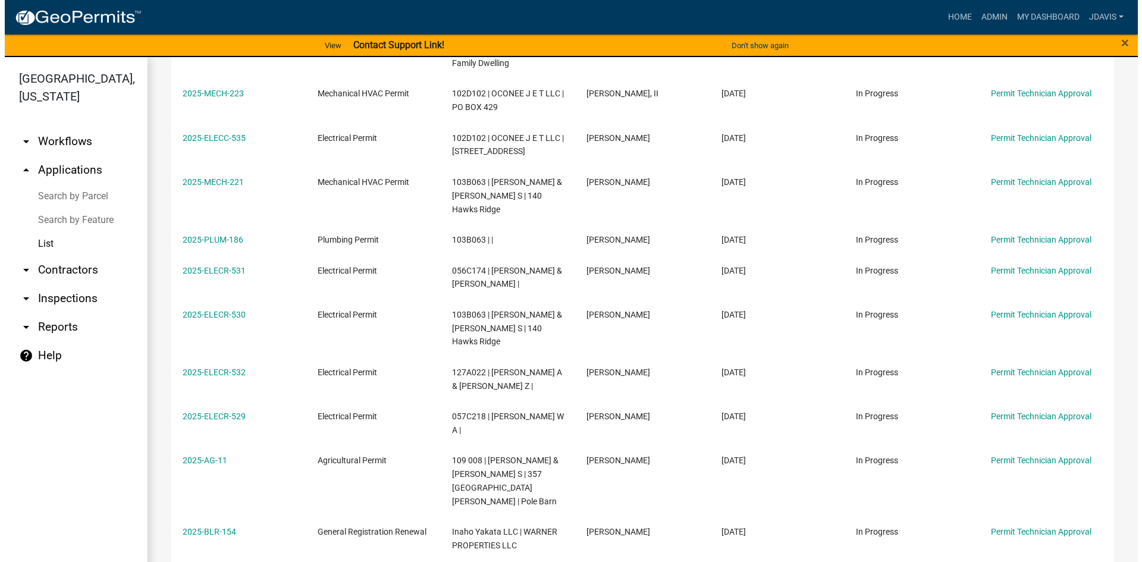
scroll to position [1157, 0]
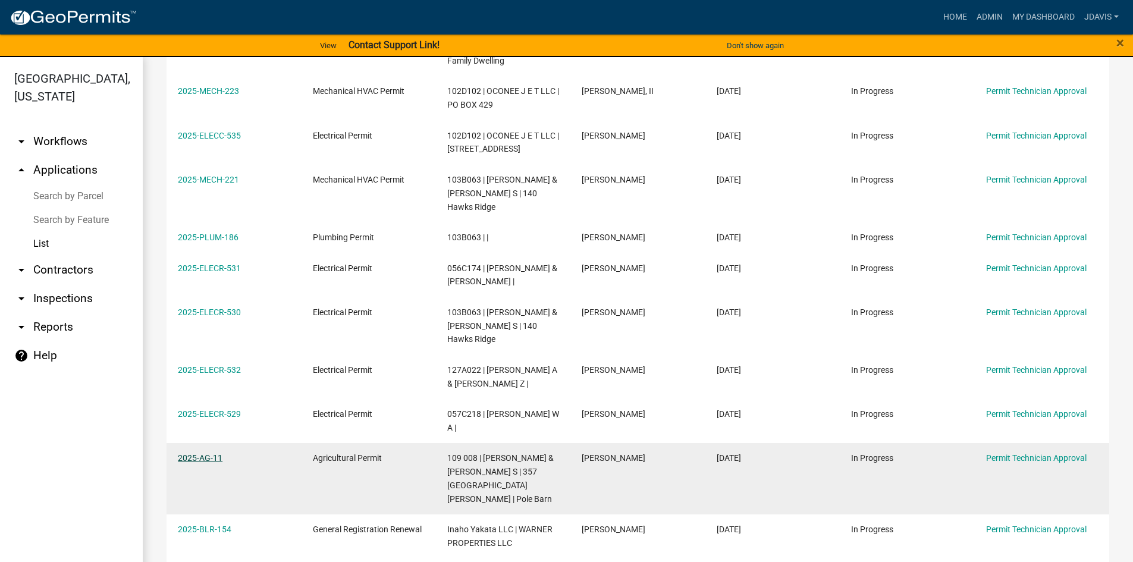
click at [212, 453] on link "2025-AG-11" at bounding box center [200, 458] width 45 height 10
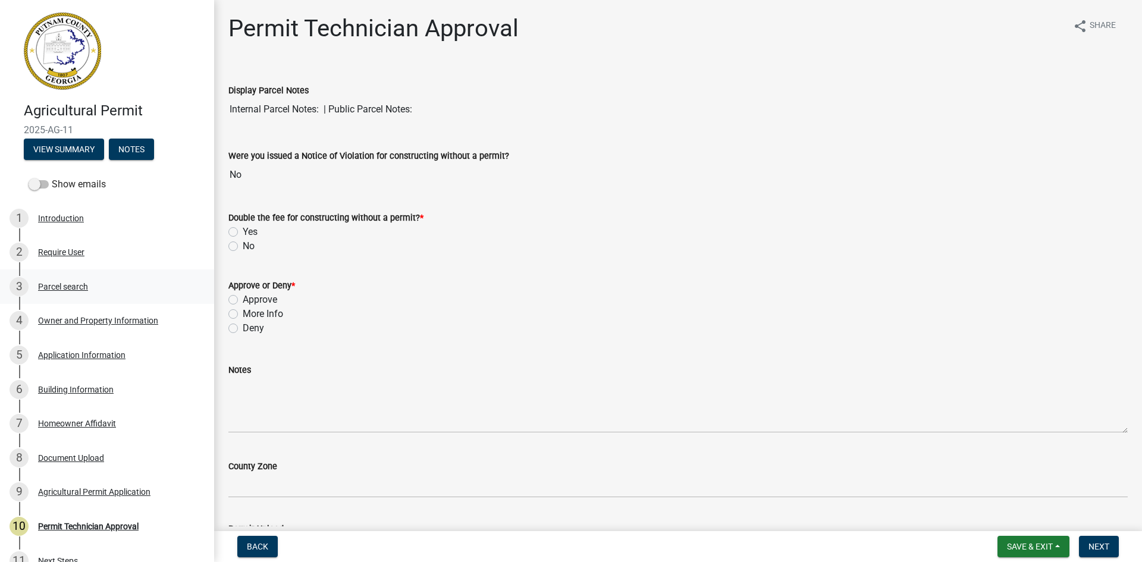
click at [81, 282] on div "Parcel search" at bounding box center [63, 286] width 50 height 8
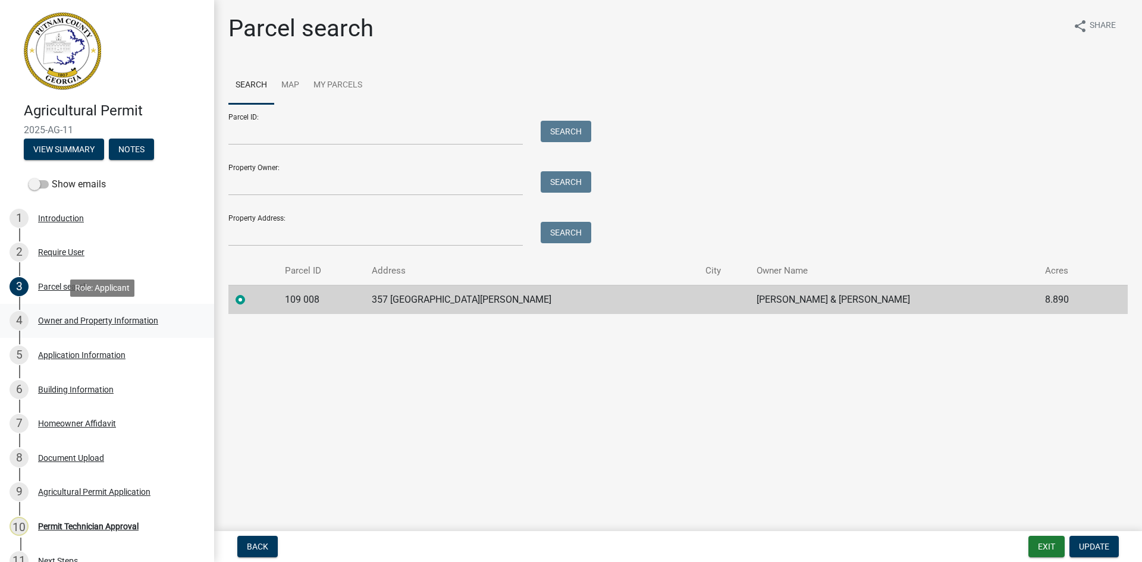
click at [127, 319] on div "Owner and Property Information" at bounding box center [98, 320] width 120 height 8
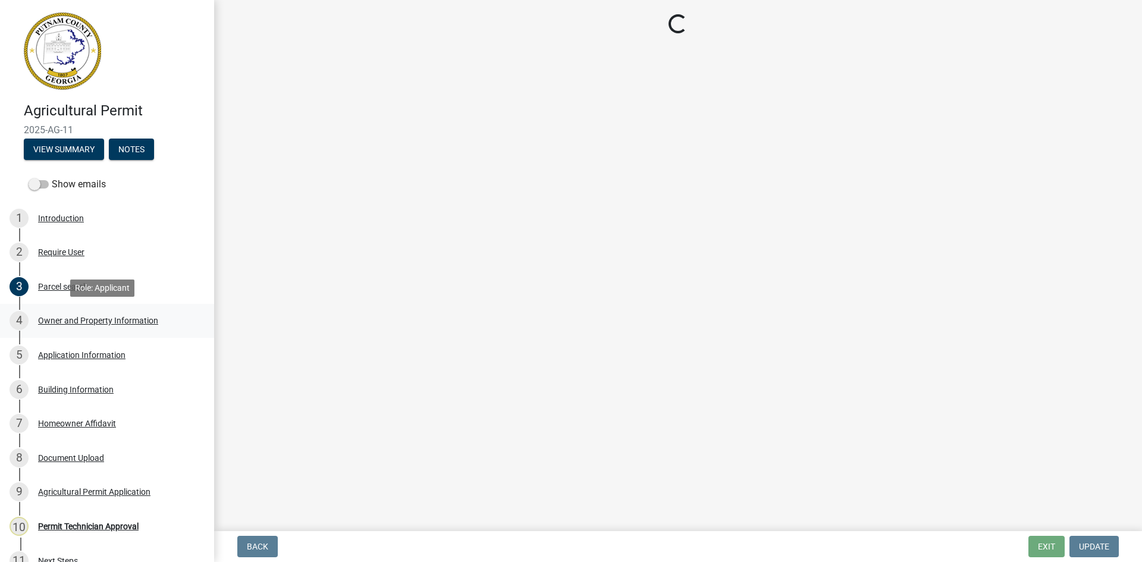
select select "a4366e26-0f82-401b-a682-956e4112ff86"
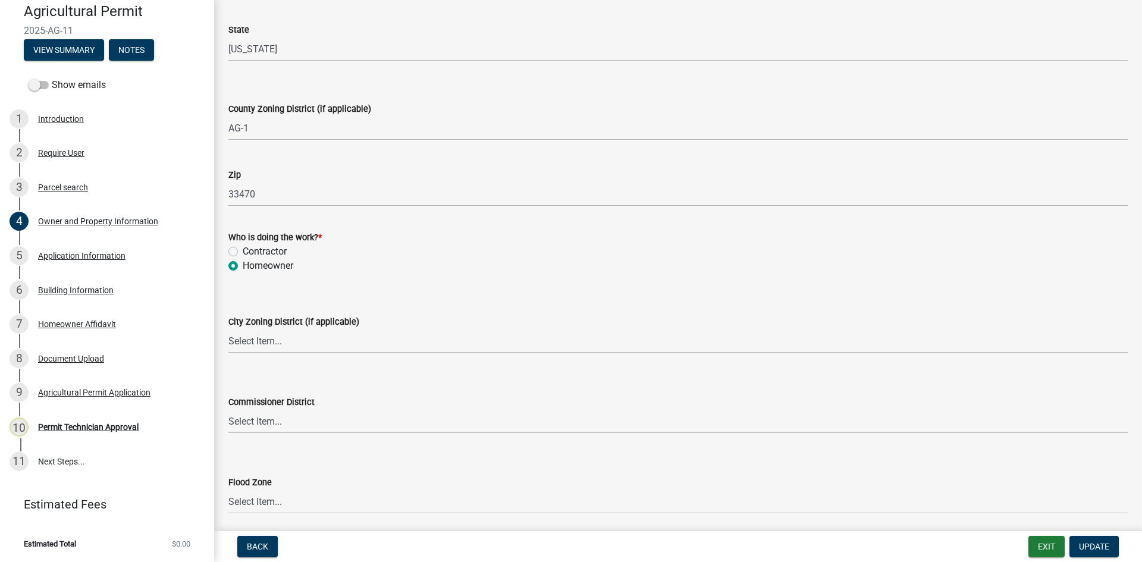
scroll to position [877, 0]
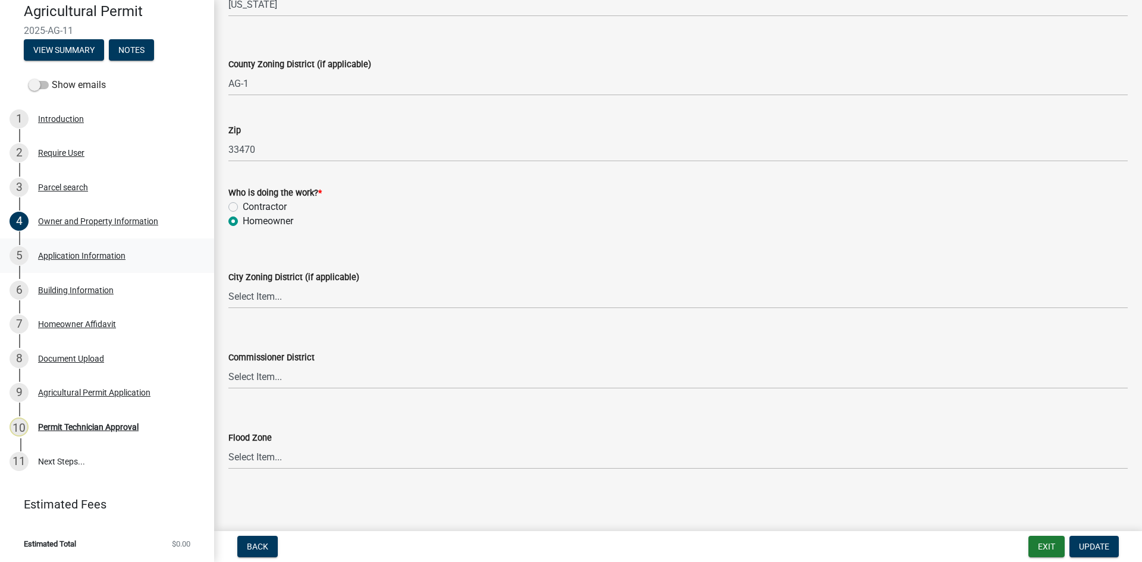
click at [104, 256] on div "Application Information" at bounding box center [81, 256] width 87 height 8
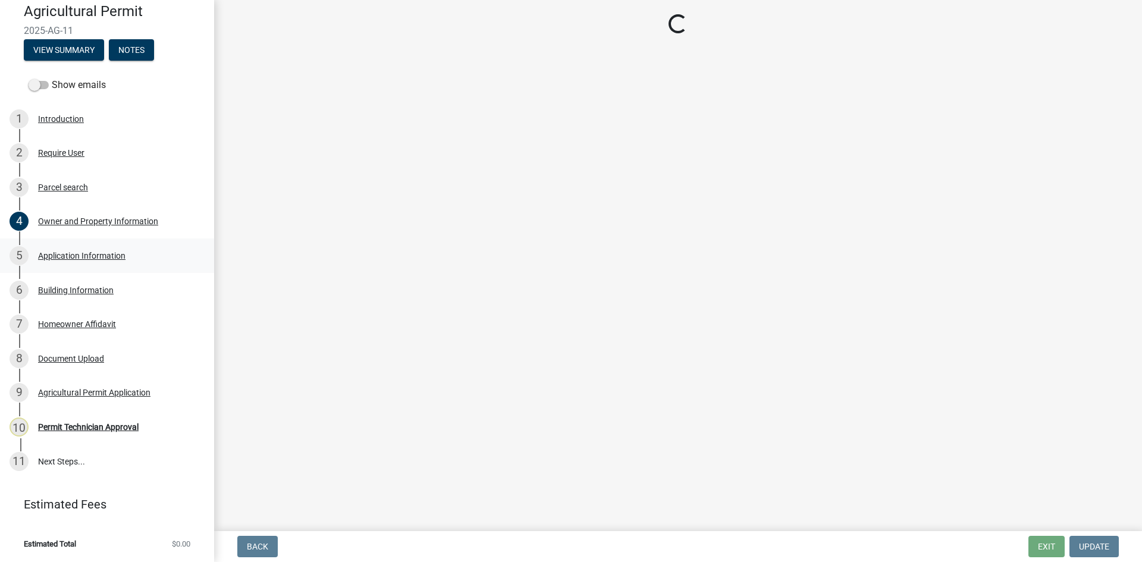
select select "42583bc1-c577-402a-86b5-83b49baf8bde"
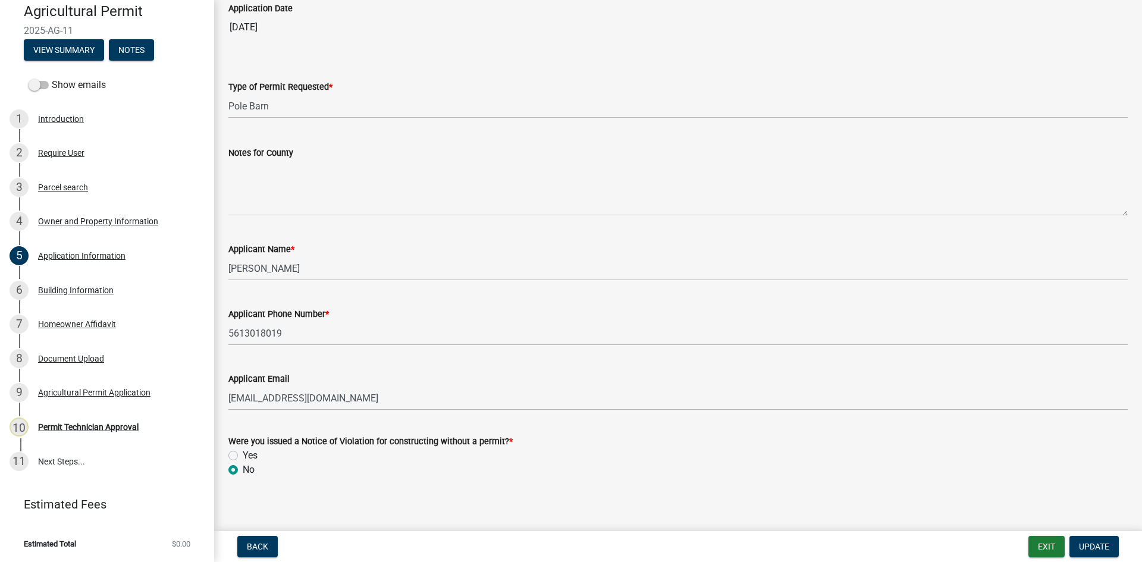
scroll to position [90, 0]
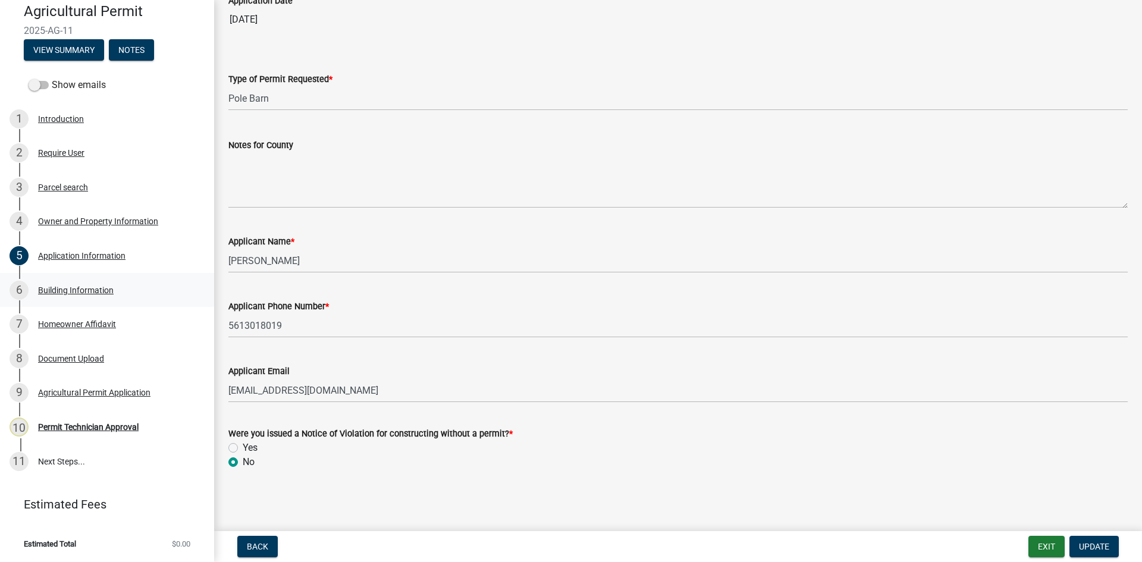
click at [95, 287] on div "Building Information" at bounding box center [76, 290] width 76 height 8
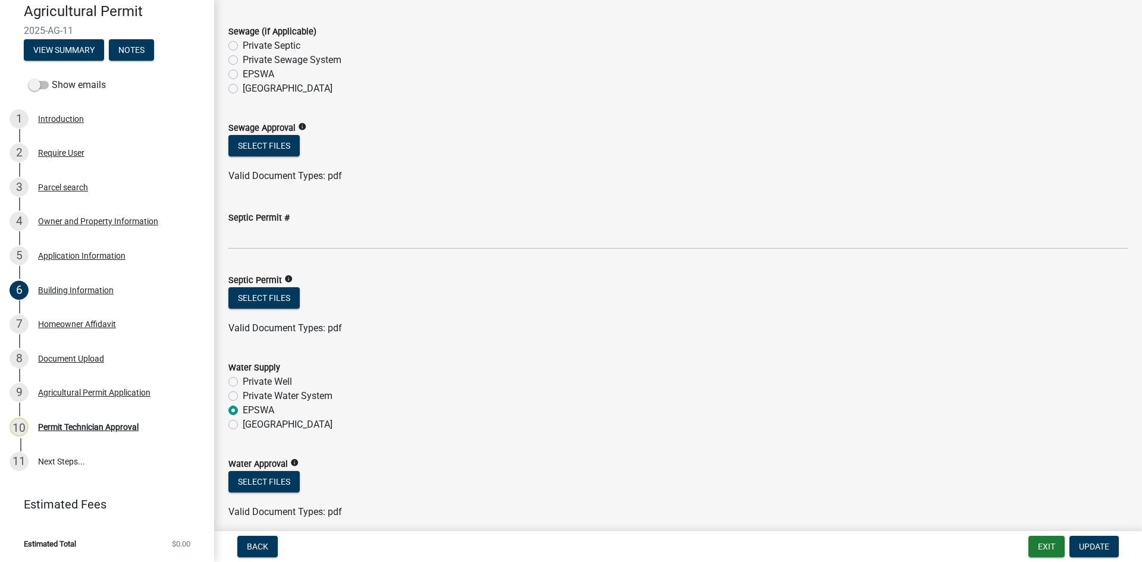
scroll to position [3618, 0]
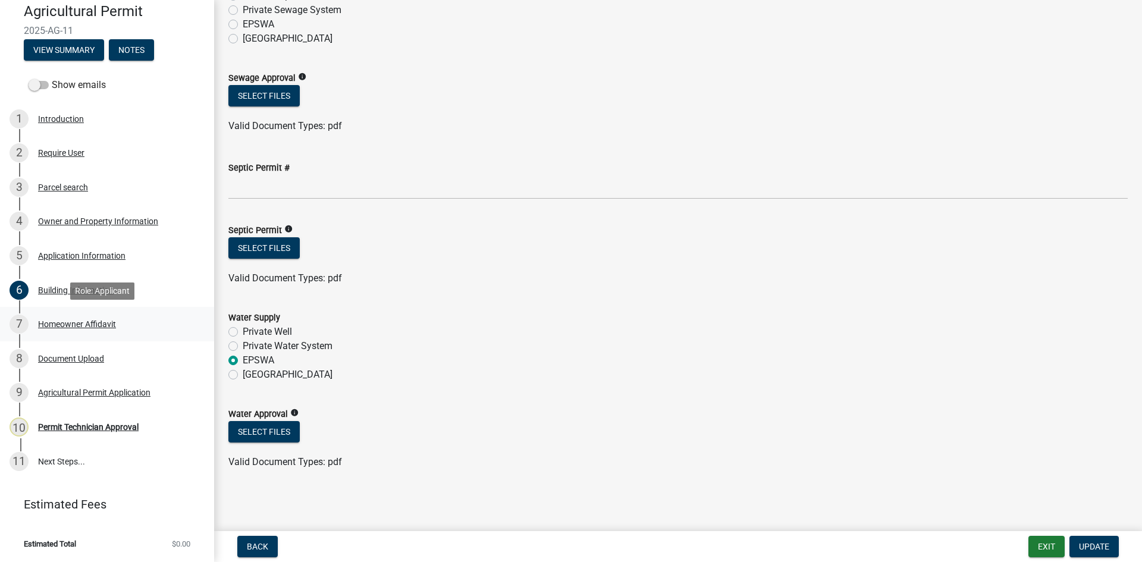
click at [50, 320] on div "Homeowner Affidavit" at bounding box center [77, 324] width 78 height 8
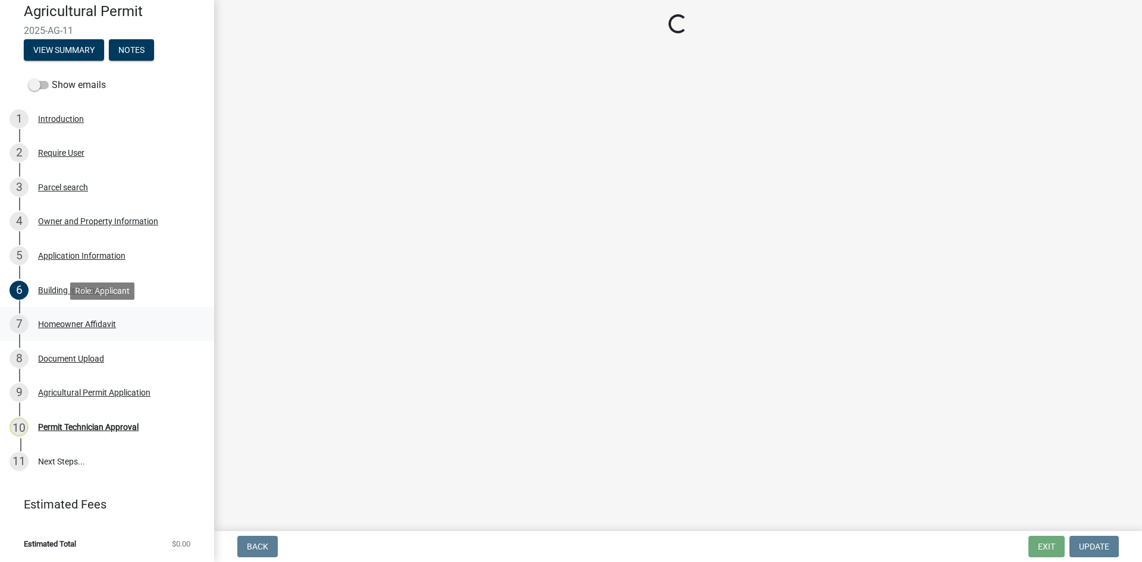
scroll to position [0, 0]
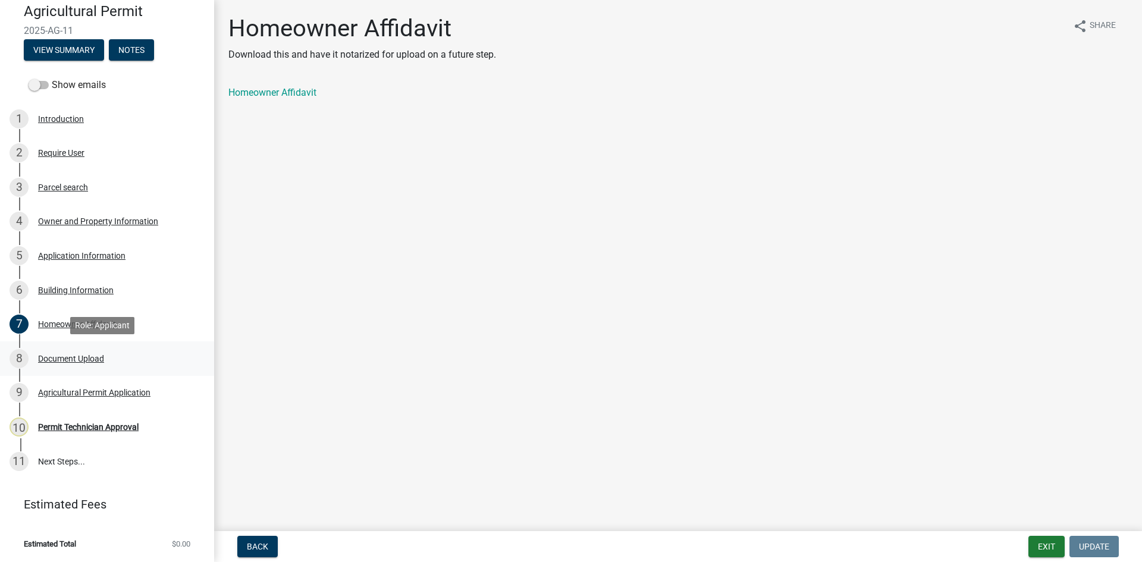
click at [70, 363] on div "8 Document Upload" at bounding box center [103, 358] width 186 height 19
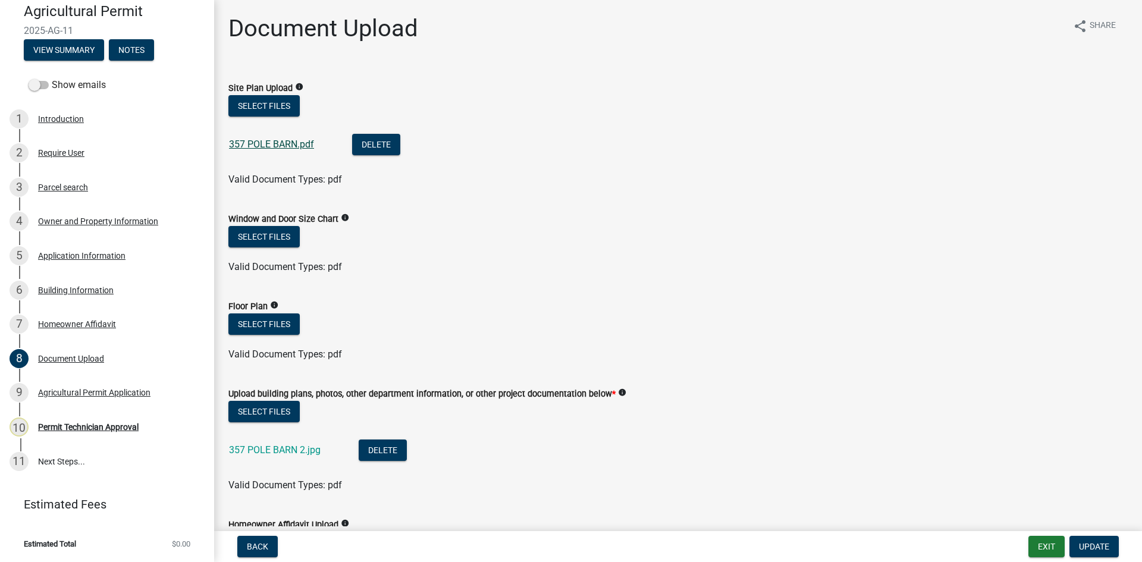
click at [288, 143] on link "357 POLE BARN.pdf" at bounding box center [271, 144] width 85 height 11
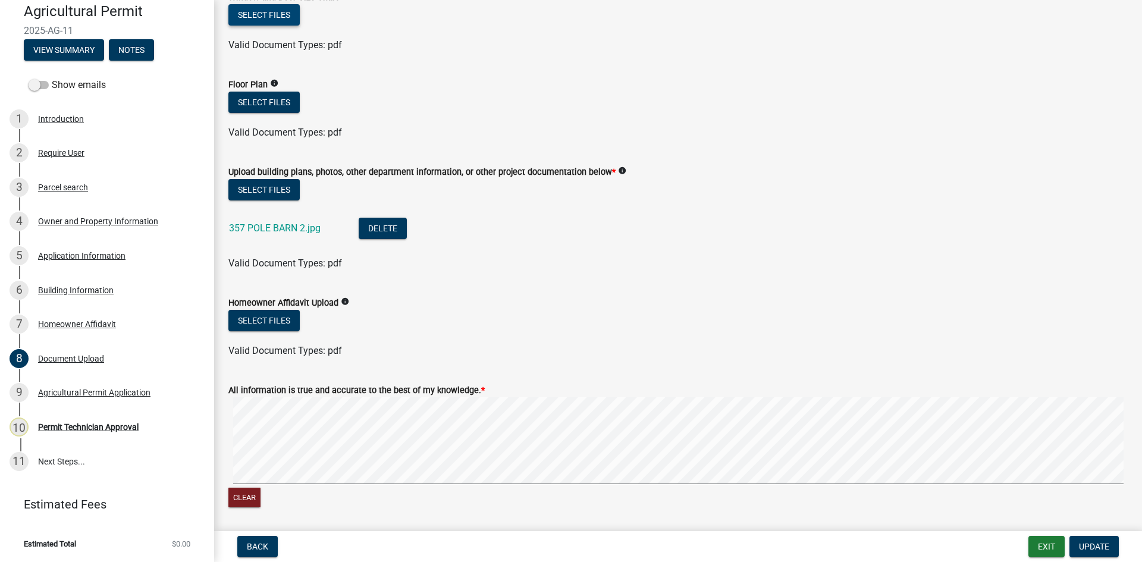
scroll to position [238, 0]
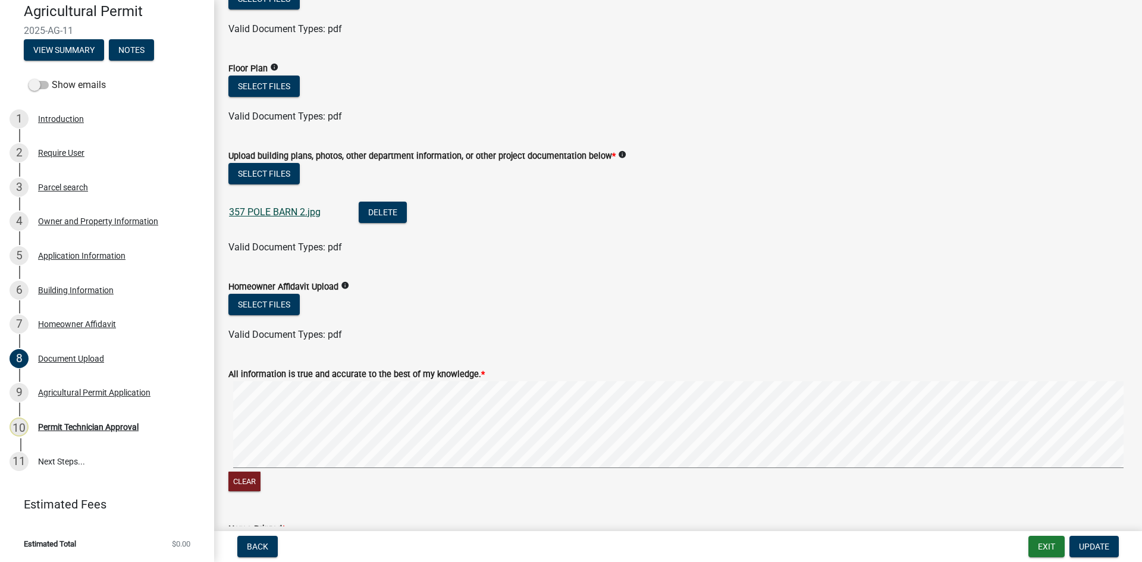
click at [295, 213] on link "357 POLE BARN 2.jpg" at bounding box center [275, 211] width 92 height 11
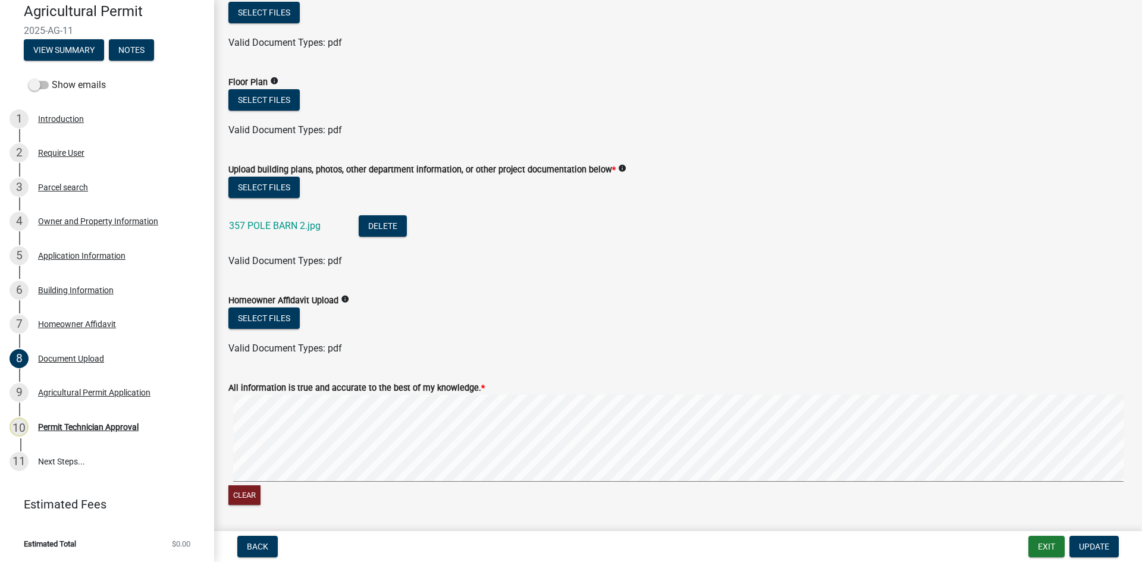
scroll to position [297, 0]
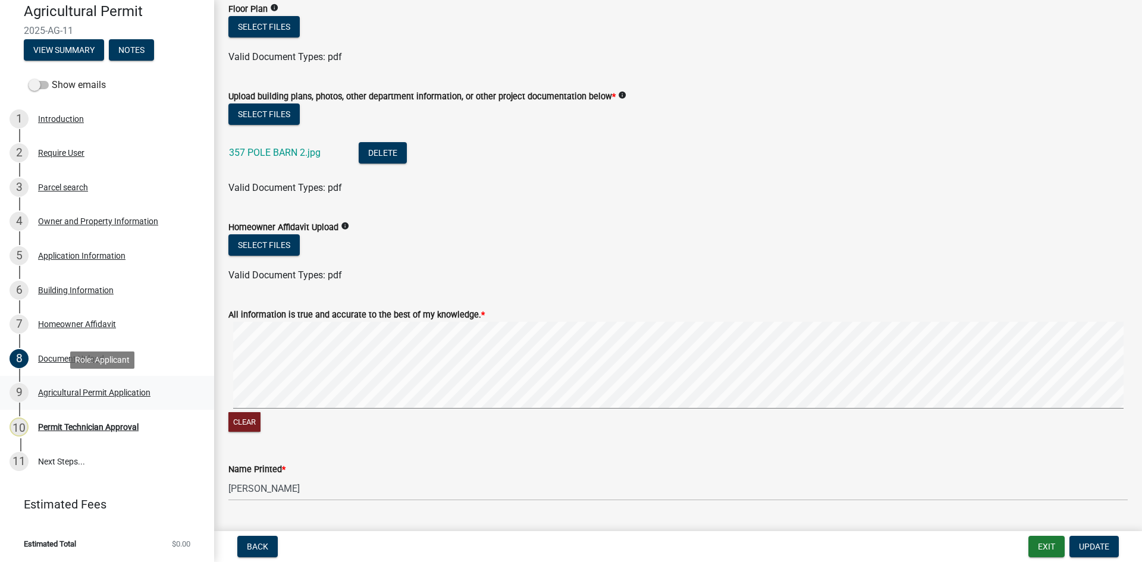
click at [85, 388] on div "Agricultural Permit Application" at bounding box center [94, 392] width 112 height 8
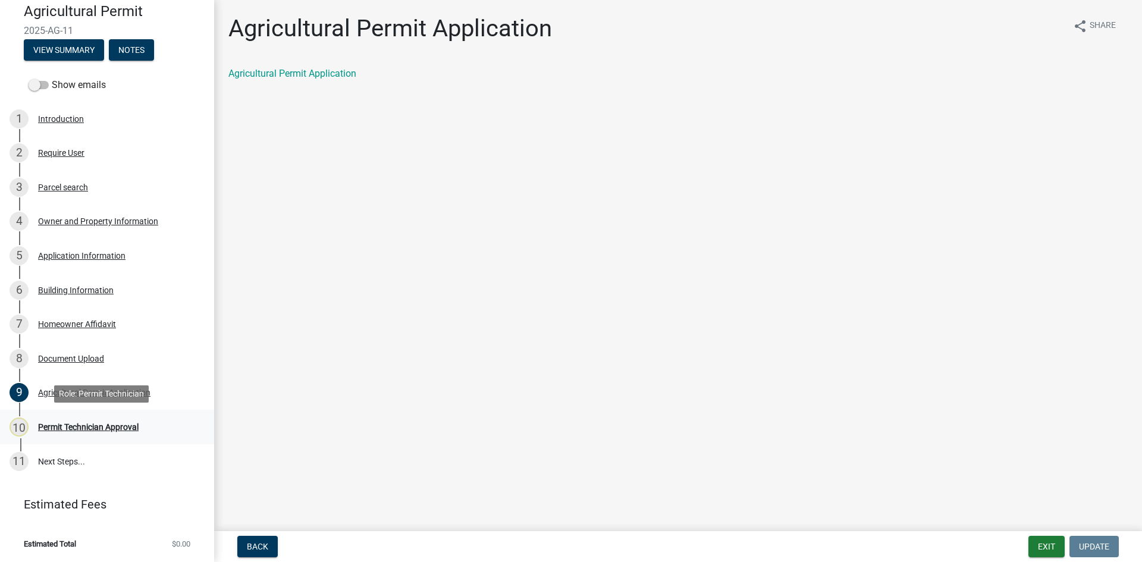
click at [87, 427] on div "Permit Technician Approval" at bounding box center [88, 427] width 101 height 8
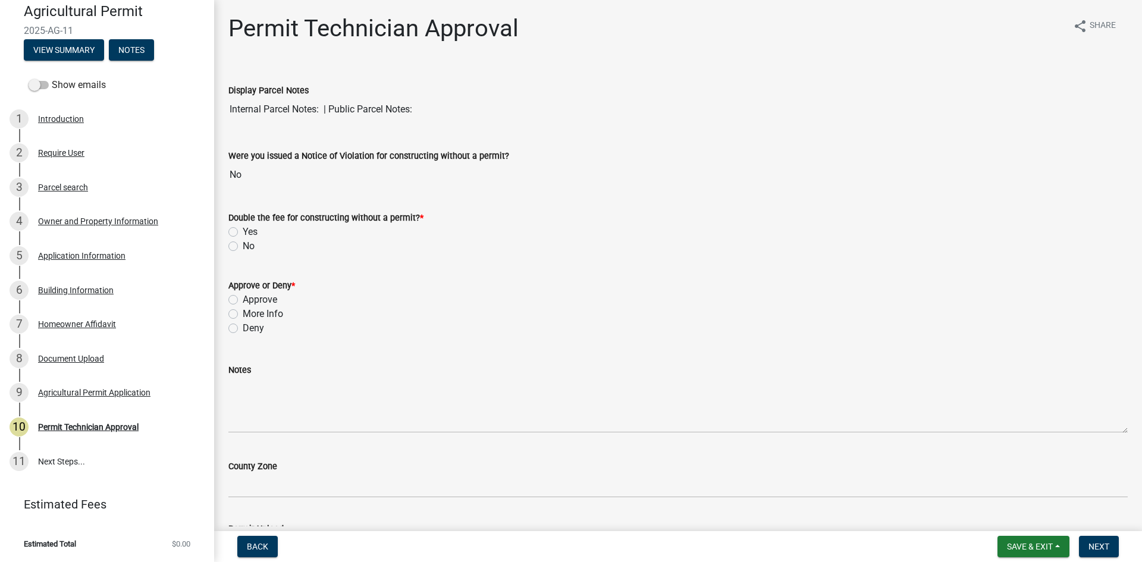
click at [243, 247] on label "No" at bounding box center [249, 246] width 12 height 14
click at [243, 247] on input "No" at bounding box center [247, 243] width 8 height 8
radio input "true"
click at [243, 313] on label "More Info" at bounding box center [263, 314] width 40 height 14
click at [243, 313] on input "More Info" at bounding box center [247, 311] width 8 height 8
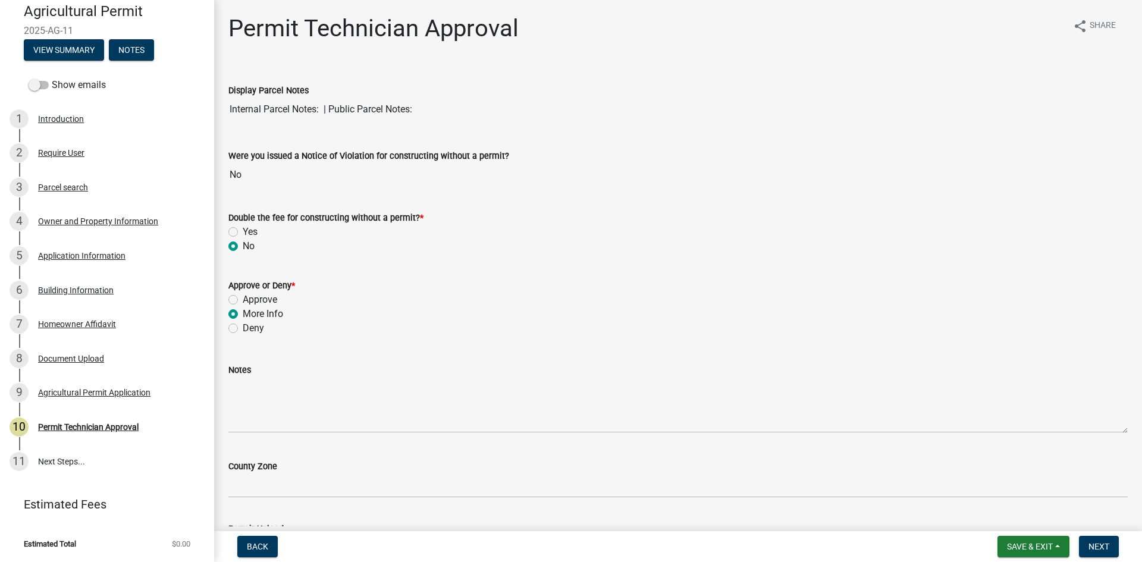
radio input "true"
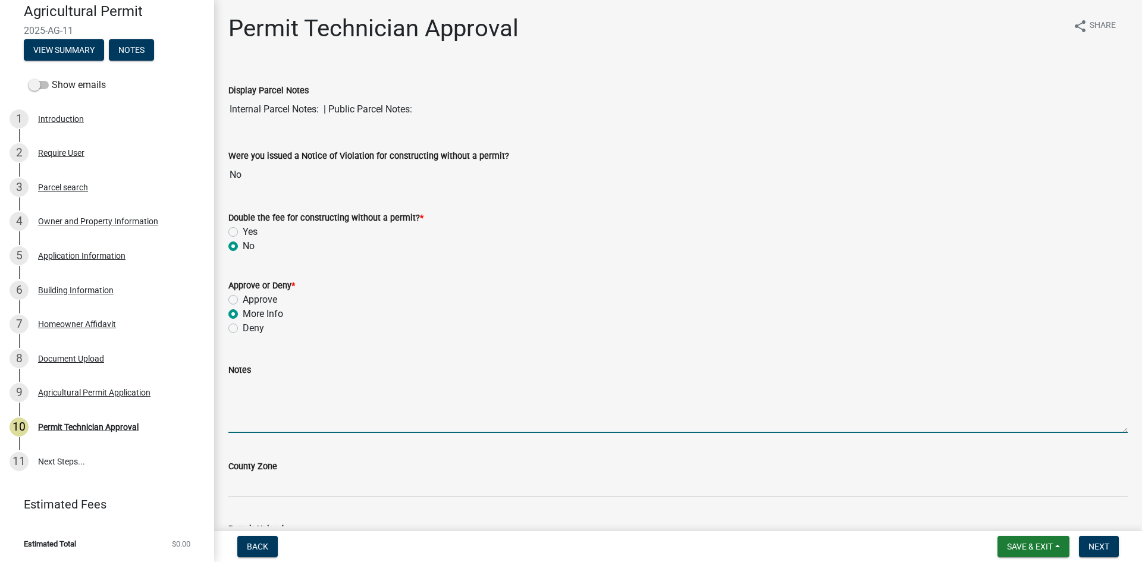
click at [293, 391] on textarea "Notes" at bounding box center [677, 405] width 899 height 56
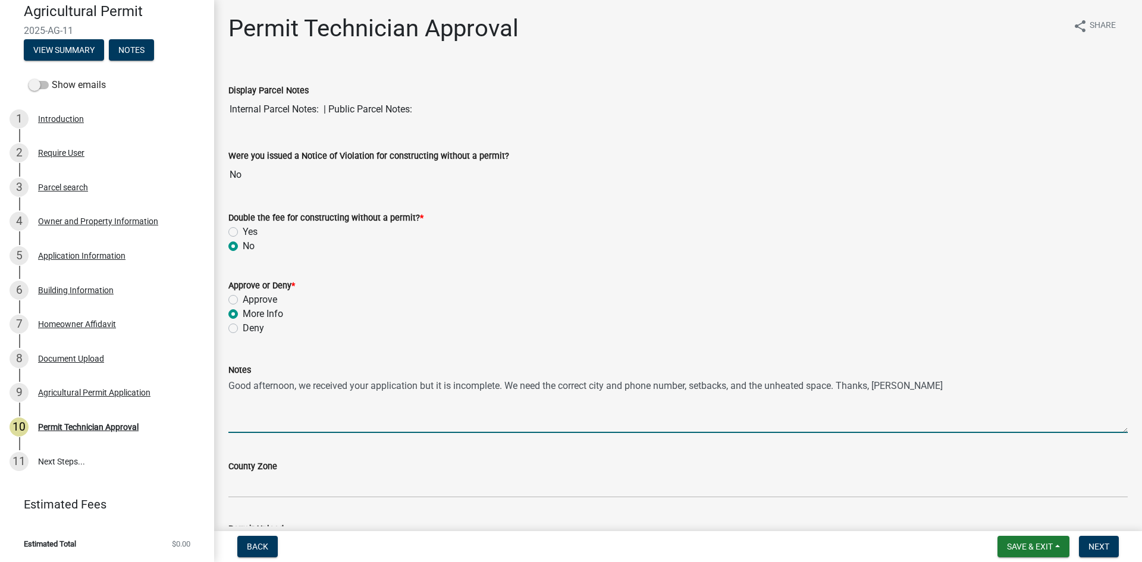
click at [836, 388] on textarea "Good afternoon, we received your application but it is incomplete. We need the …" at bounding box center [677, 405] width 899 height 56
click at [751, 389] on textarea "Good afternoon, we received your application but it is incomplete. We need the …" at bounding box center [677, 405] width 899 height 56
click at [733, 388] on textarea "Good afternoon, we received your application but it is incomplete. We need the …" at bounding box center [677, 405] width 899 height 56
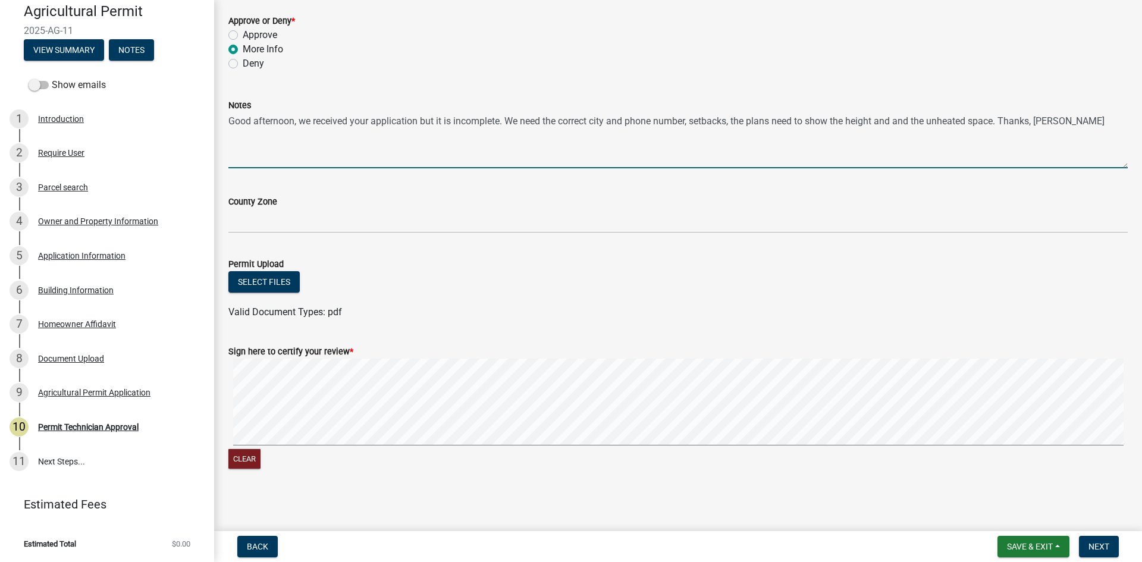
scroll to position [267, 0]
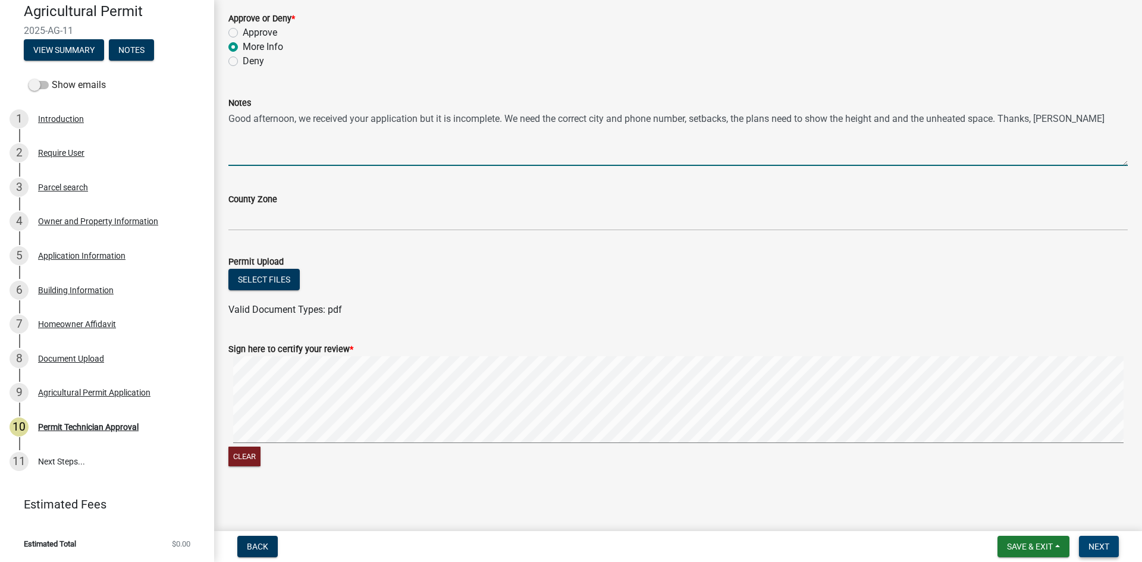
type textarea "Good afternoon, we received your application but it is incomplete. We need the …"
click at [1101, 545] on span "Next" at bounding box center [1098, 547] width 21 height 10
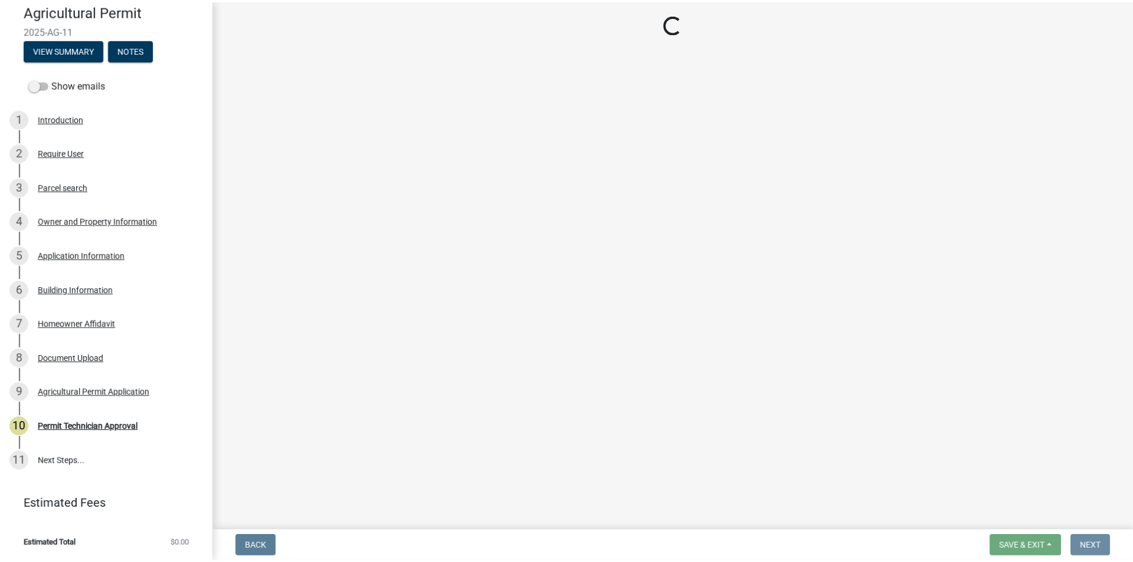
scroll to position [0, 0]
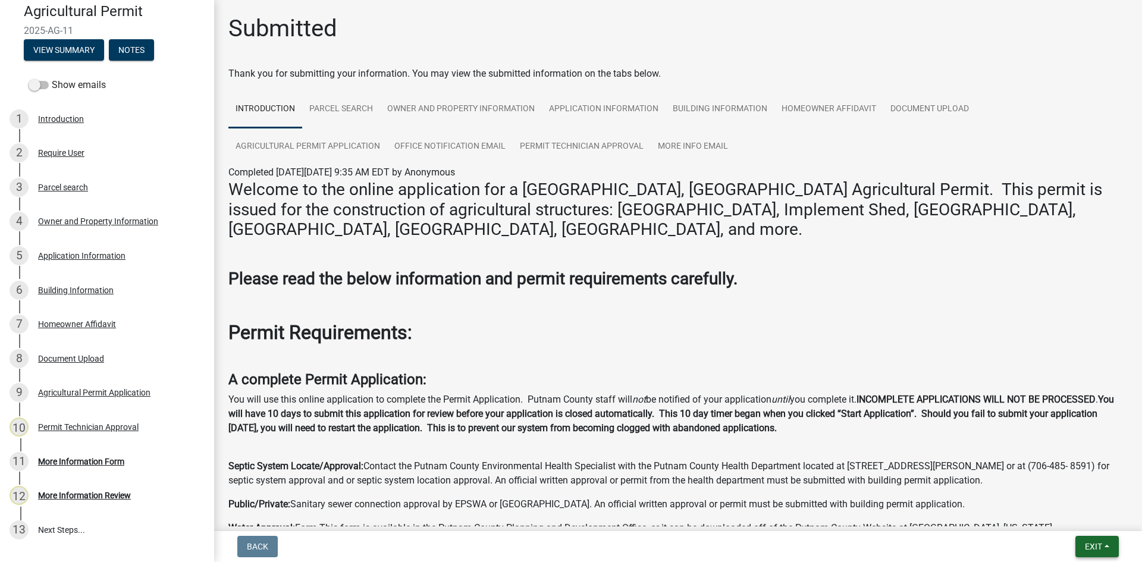
click at [1101, 545] on span "Exit" at bounding box center [1093, 547] width 17 height 10
click at [1094, 522] on button "Save & Exit" at bounding box center [1070, 515] width 95 height 29
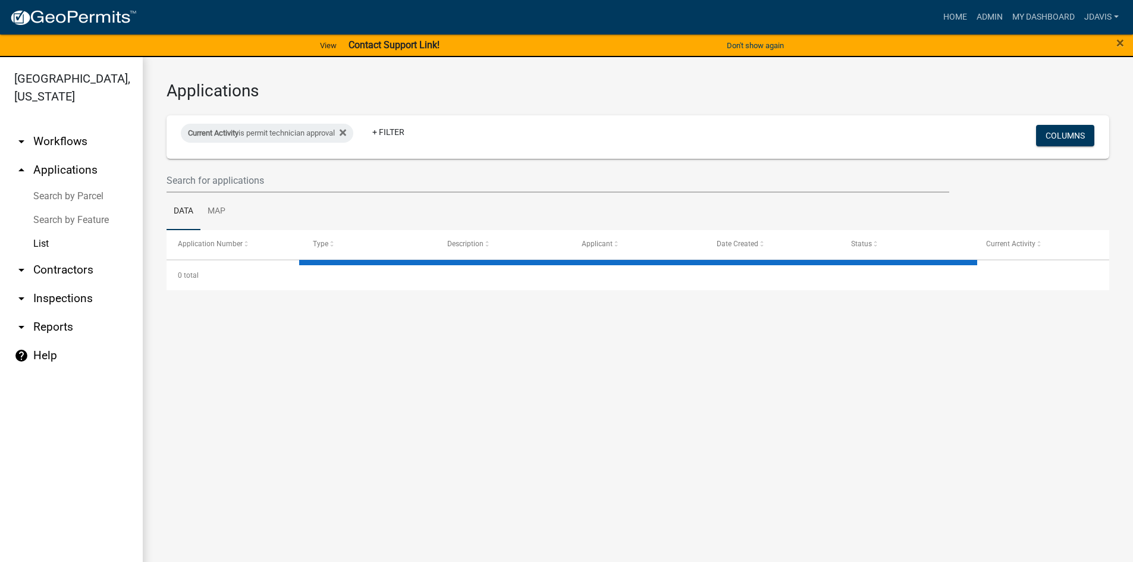
select select "2: 50"
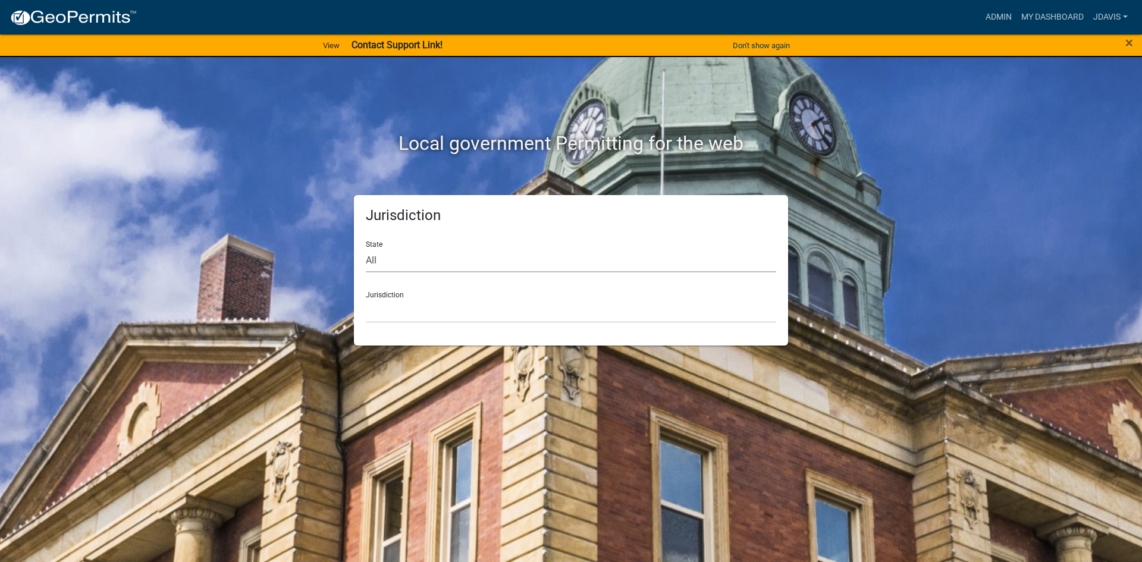
click at [465, 265] on select "All Colorado Georgia Indiana Iowa Kansas Minnesota Ohio South Carolina Wisconsin" at bounding box center [571, 260] width 410 height 24
select select "[US_STATE]"
click at [366, 248] on select "All Colorado Georgia Indiana Iowa Kansas Minnesota Ohio South Carolina Wisconsin" at bounding box center [571, 260] width 410 height 24
click at [463, 316] on select "Carroll County, Georgia Cook County, Georgia Crawford County, Georgia Gilmer Co…" at bounding box center [571, 311] width 410 height 24
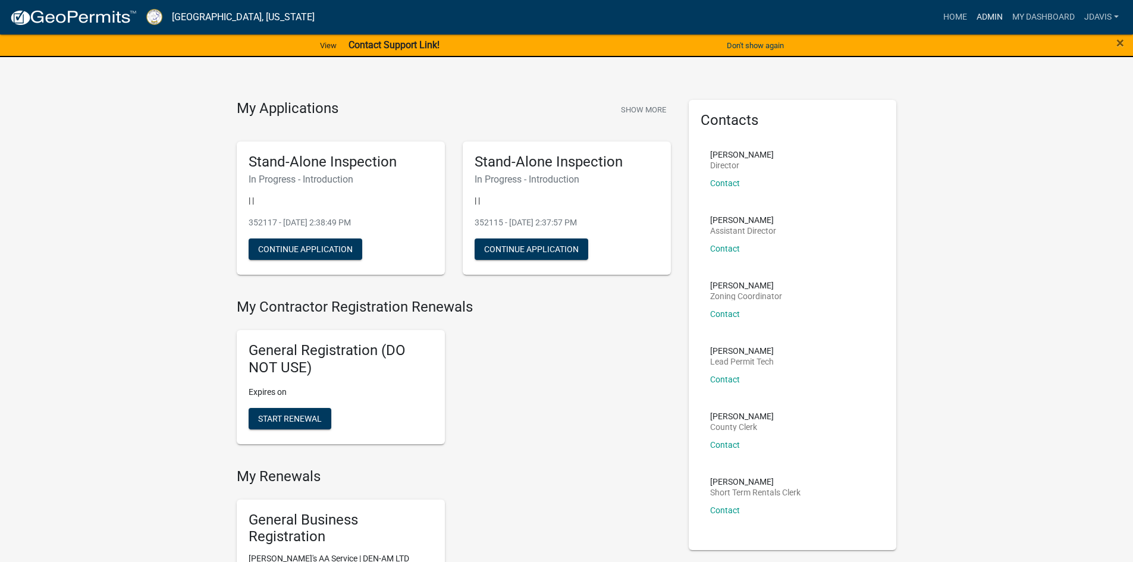
click at [987, 26] on link "Admin" at bounding box center [990, 17] width 36 height 23
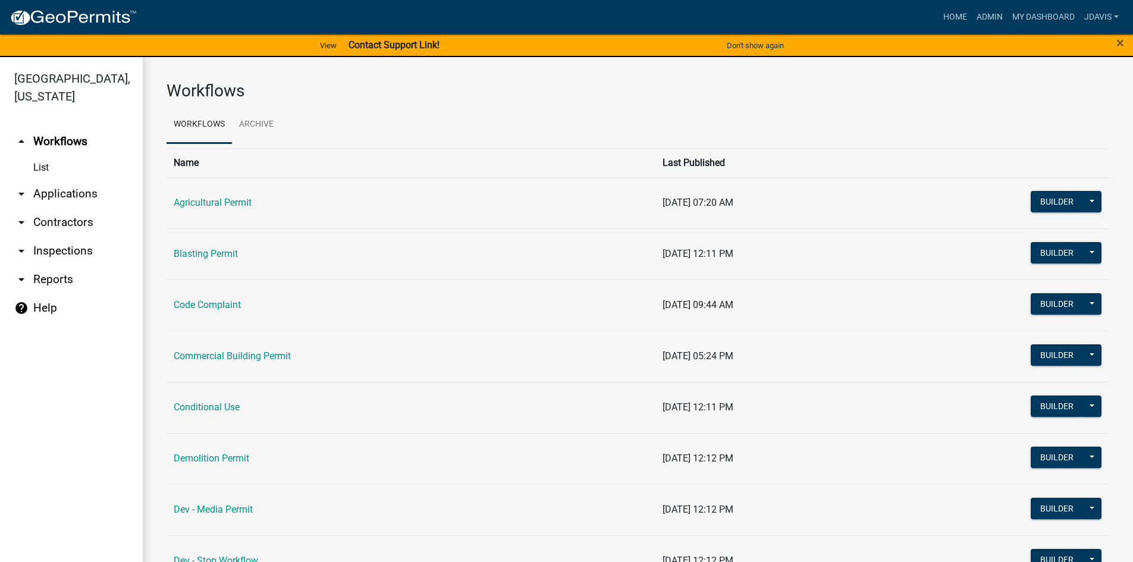
click at [55, 190] on link "arrow_drop_down Applications" at bounding box center [71, 194] width 143 height 29
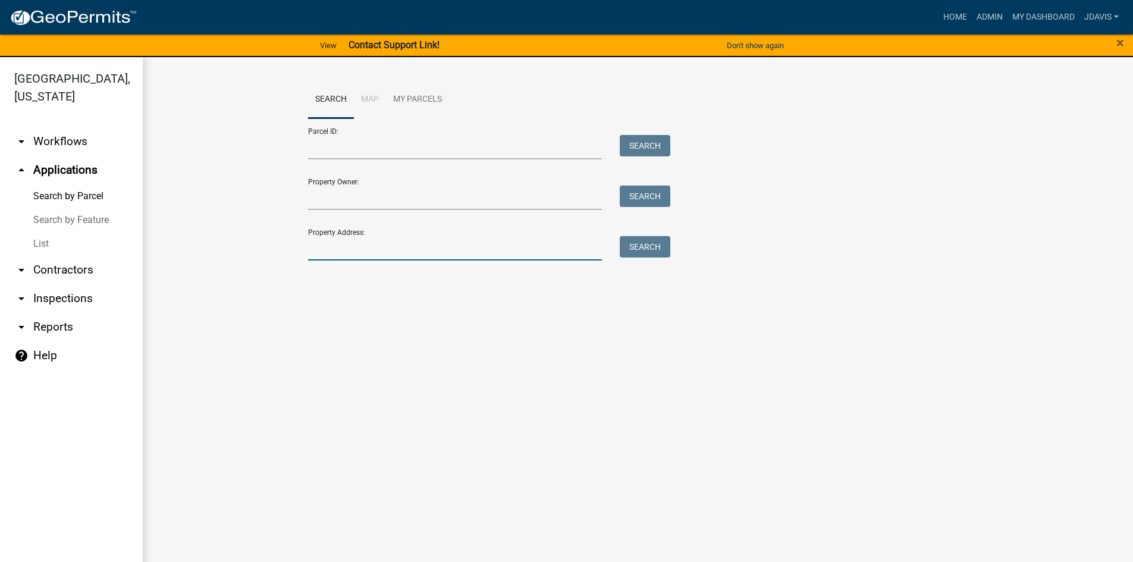
click at [397, 246] on input "Property Address:" at bounding box center [455, 248] width 294 height 24
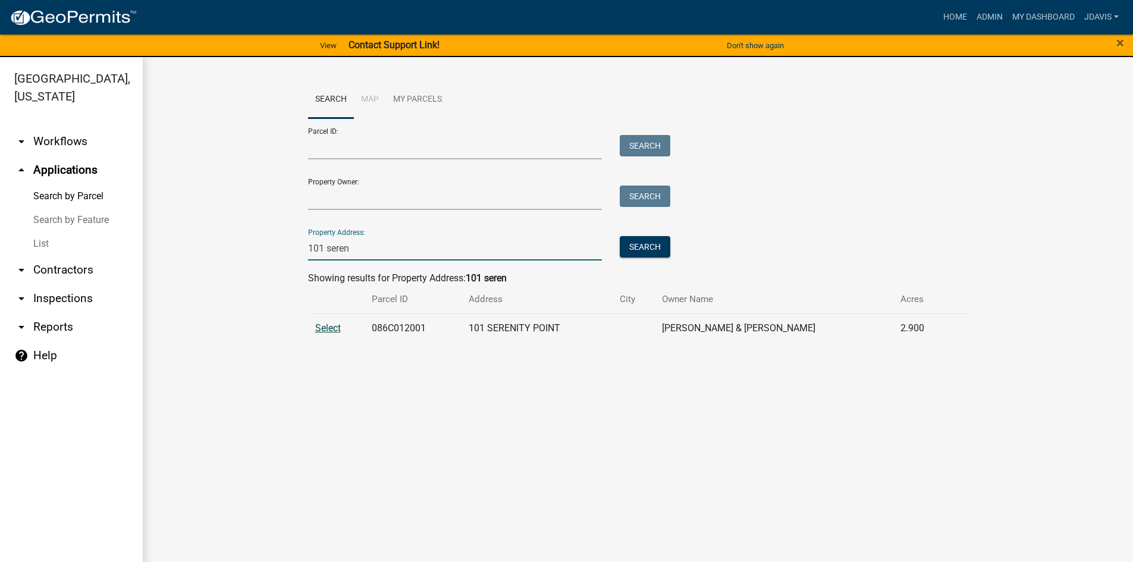
type input "101 seren"
click at [324, 326] on span "Select" at bounding box center [328, 327] width 26 height 11
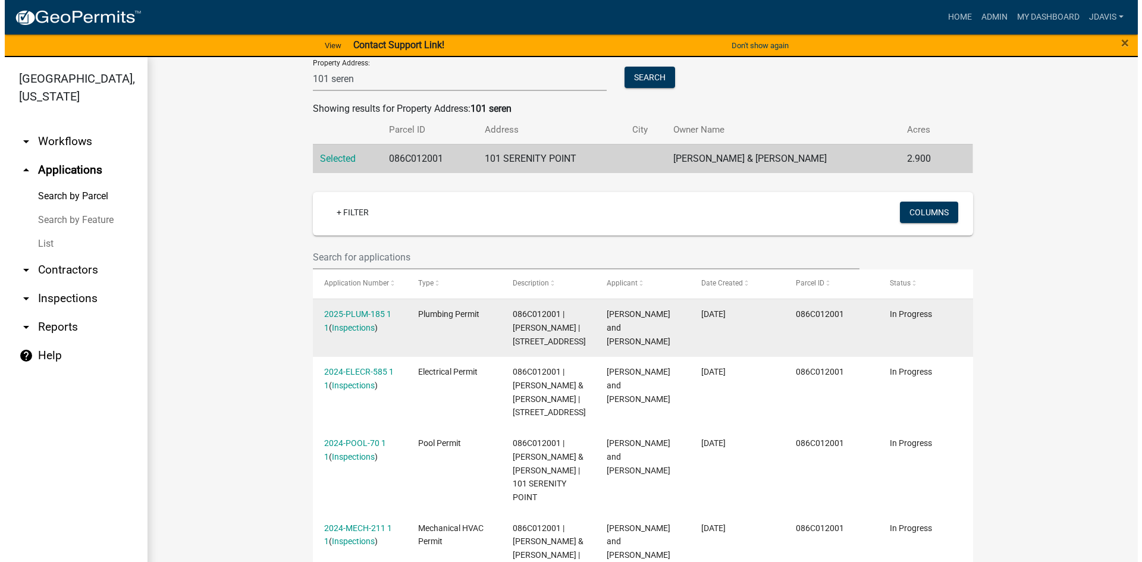
scroll to position [112, 0]
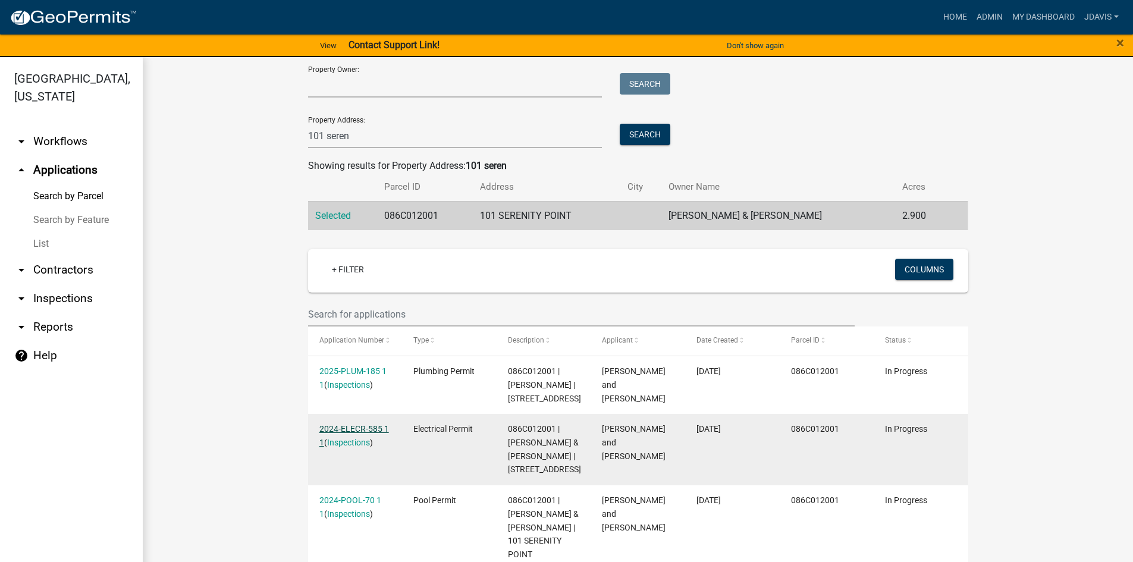
click at [366, 444] on link "2024-ELECR-585 1 1" at bounding box center [354, 435] width 70 height 23
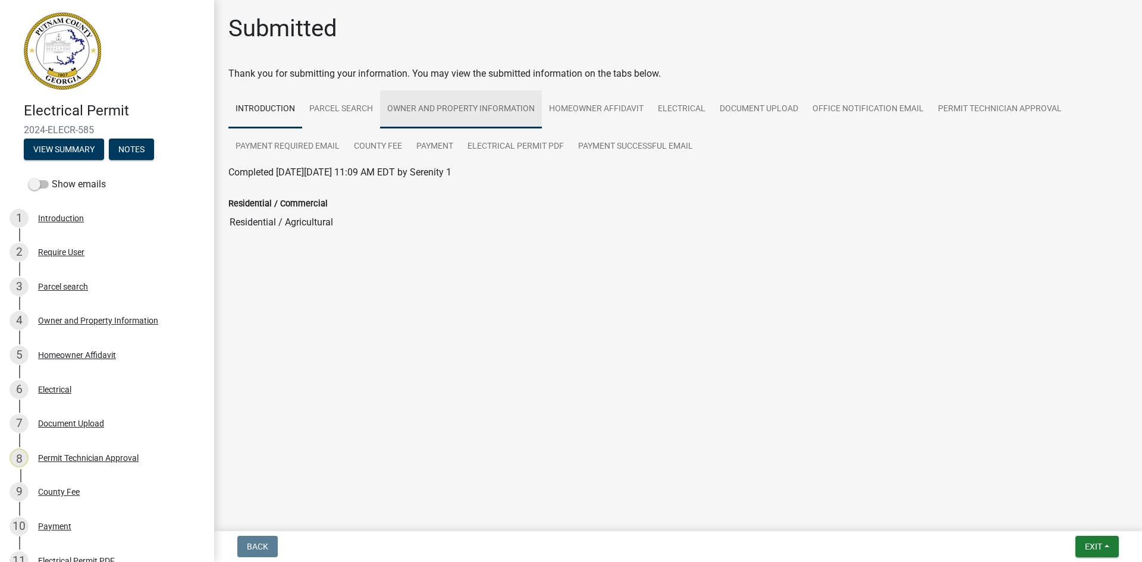
click at [429, 121] on link "Owner and Property Information" at bounding box center [461, 109] width 162 height 38
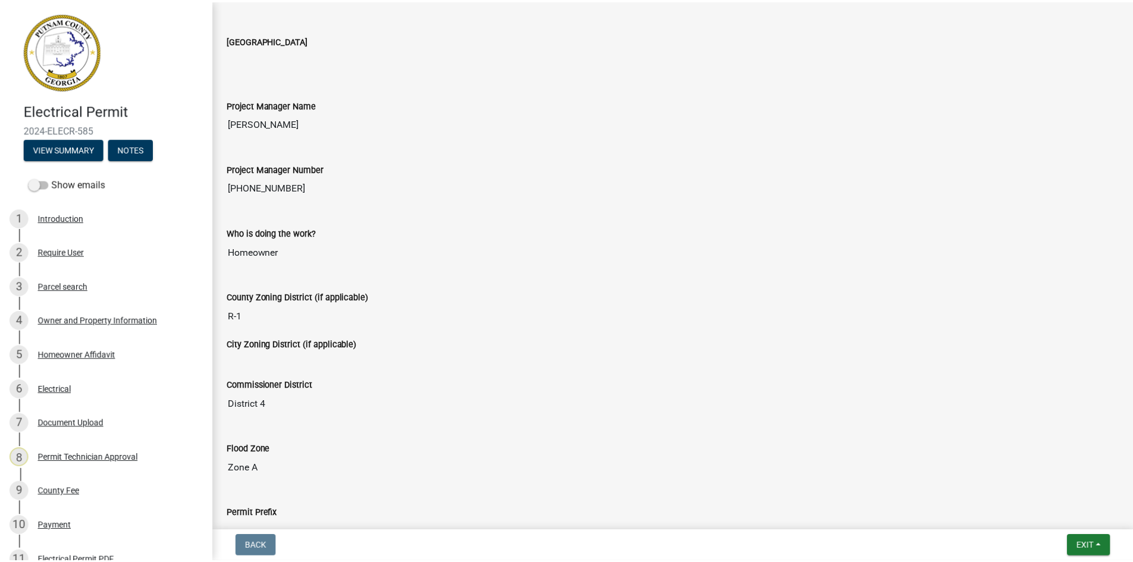
scroll to position [1960, 0]
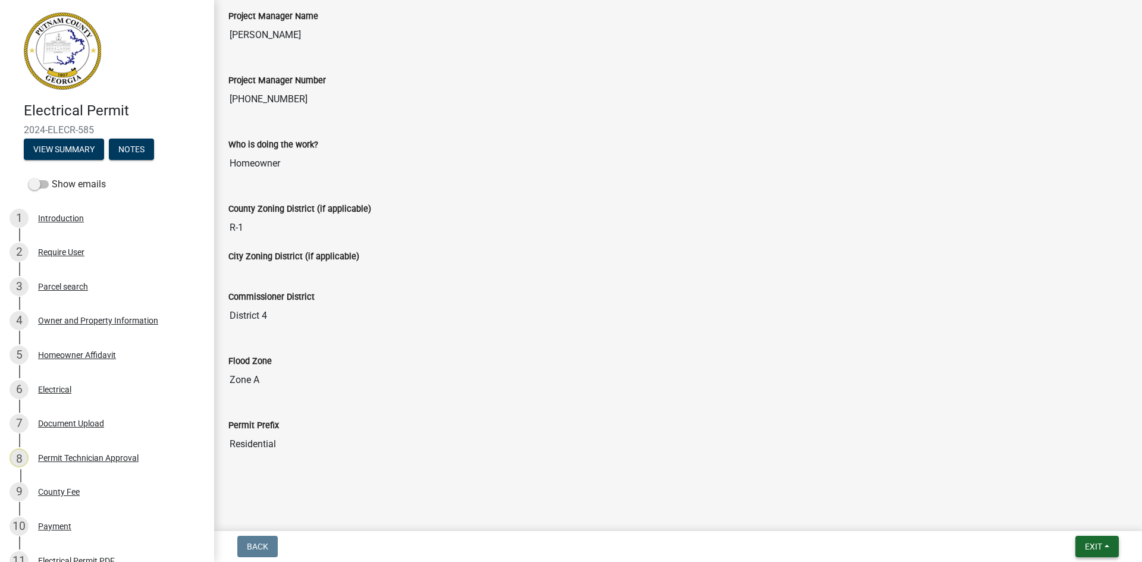
click at [1101, 545] on span "Exit" at bounding box center [1093, 547] width 17 height 10
click at [1088, 513] on button "Save & Exit" at bounding box center [1070, 515] width 95 height 29
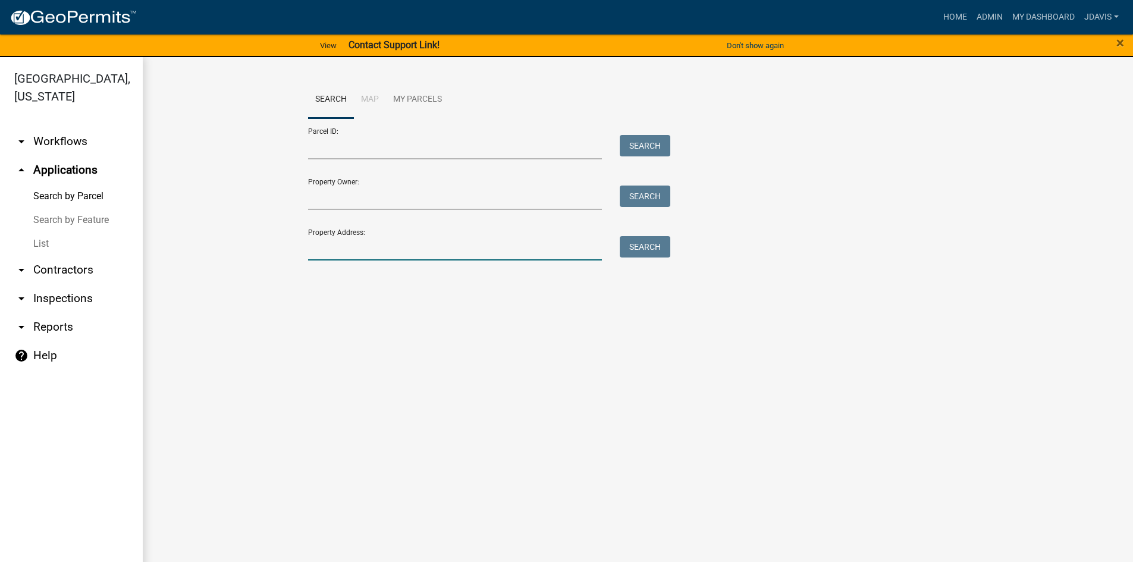
click at [399, 240] on input "Property Address:" at bounding box center [455, 248] width 294 height 24
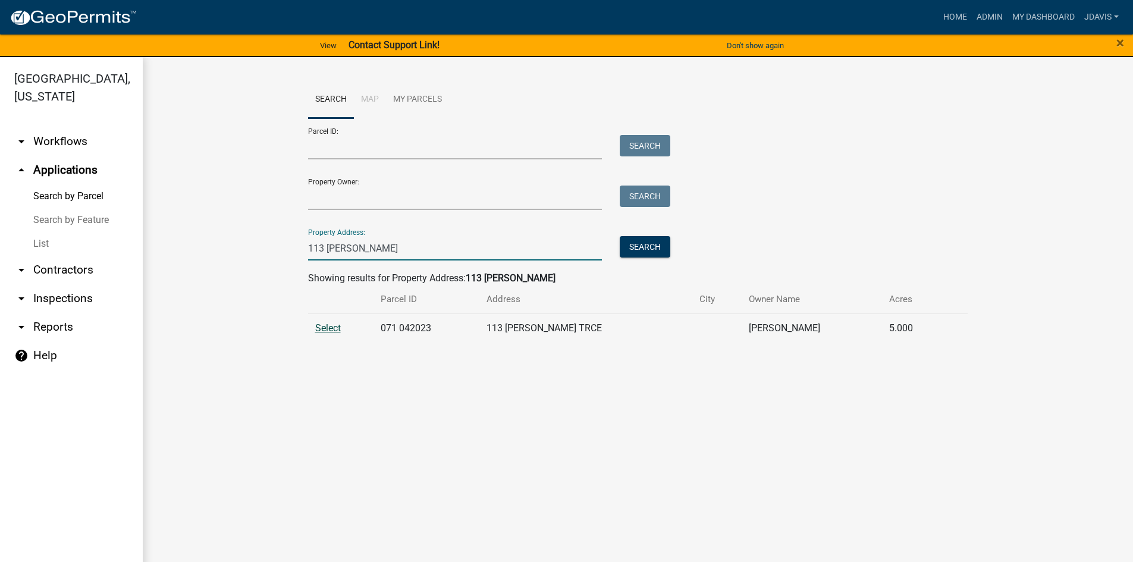
type input "113 tann"
click at [338, 332] on span "Select" at bounding box center [328, 327] width 26 height 11
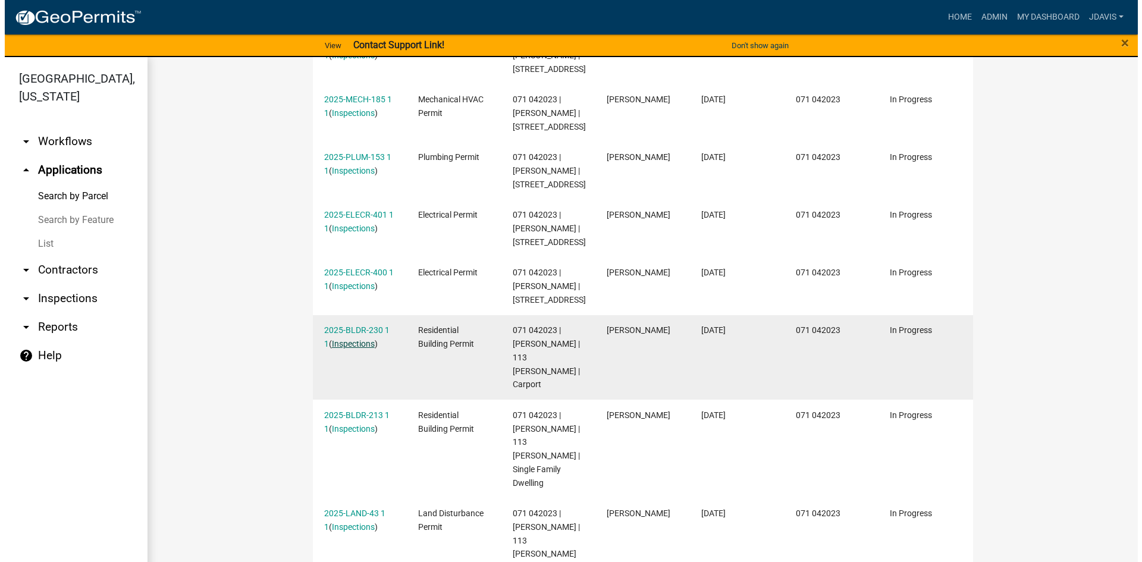
scroll to position [466, 0]
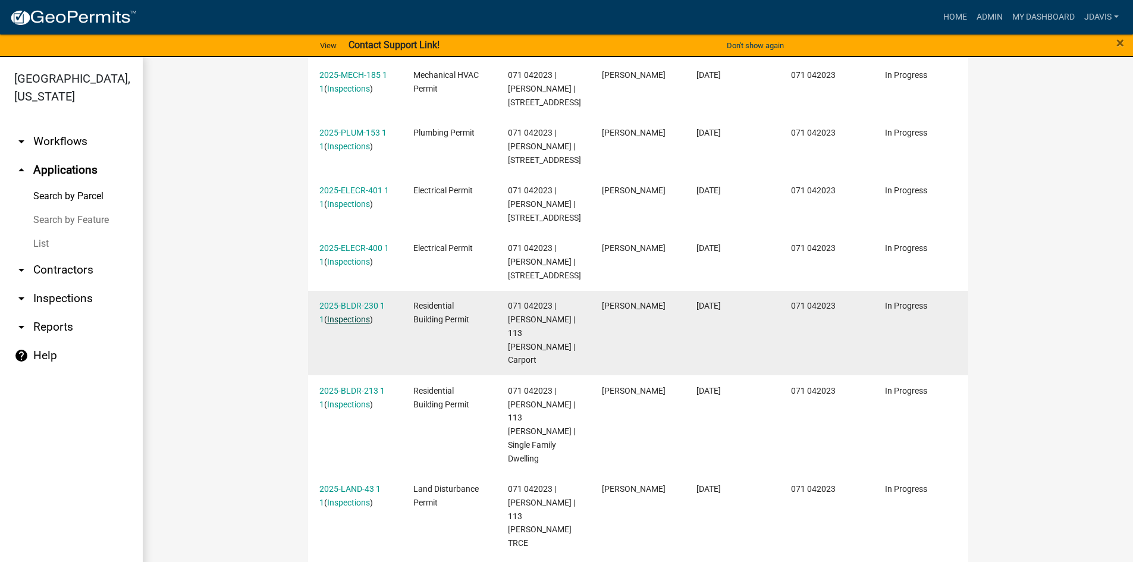
click at [341, 324] on link "Inspections" at bounding box center [348, 320] width 43 height 10
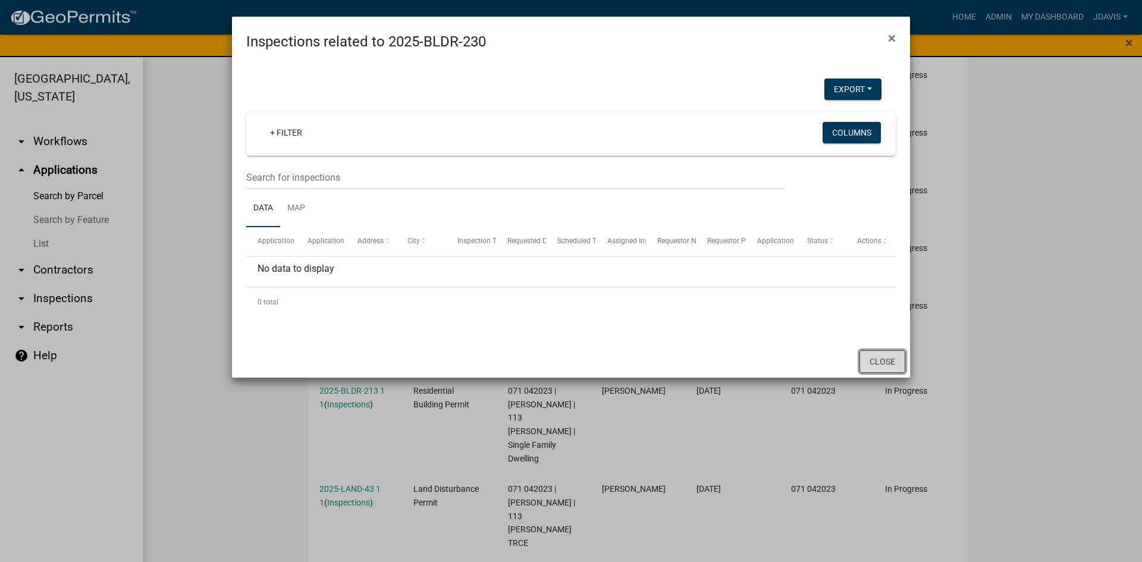
click at [885, 355] on button "Close" at bounding box center [882, 361] width 46 height 23
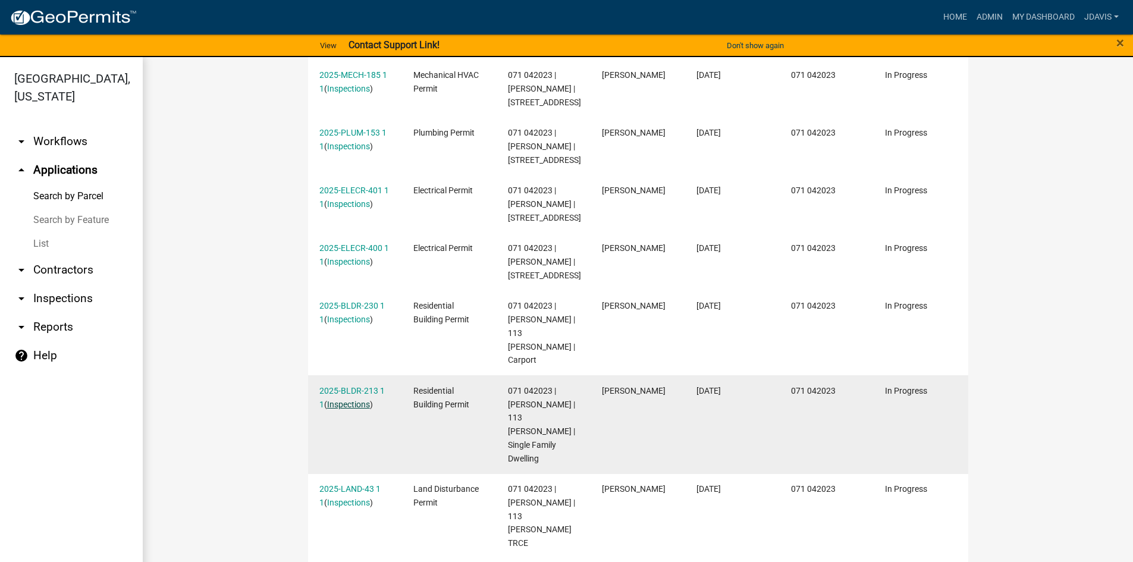
click at [327, 402] on link "Inspections" at bounding box center [348, 405] width 43 height 10
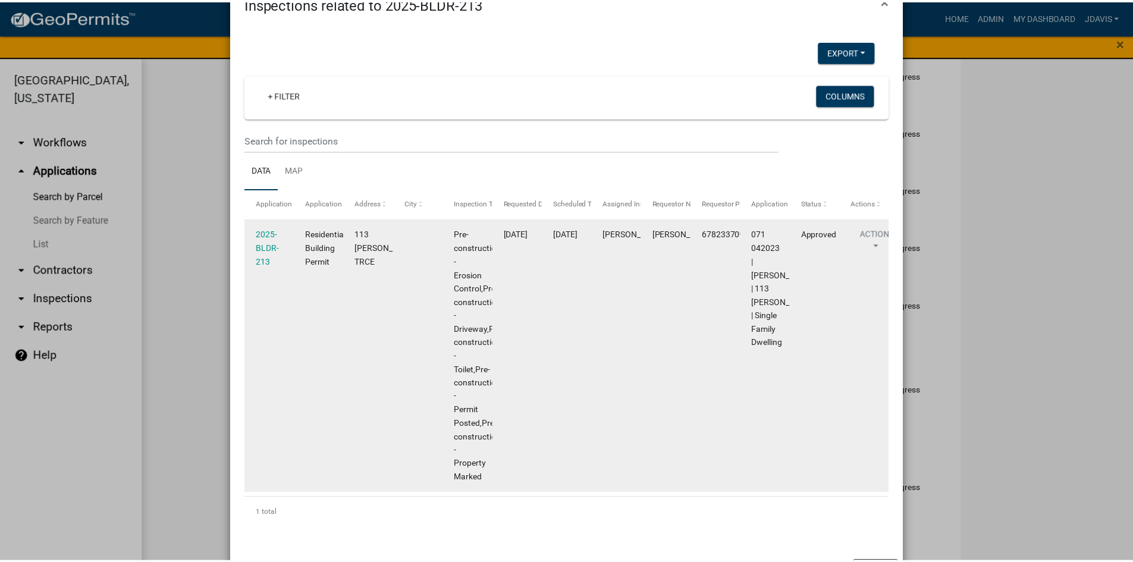
scroll to position [81, 0]
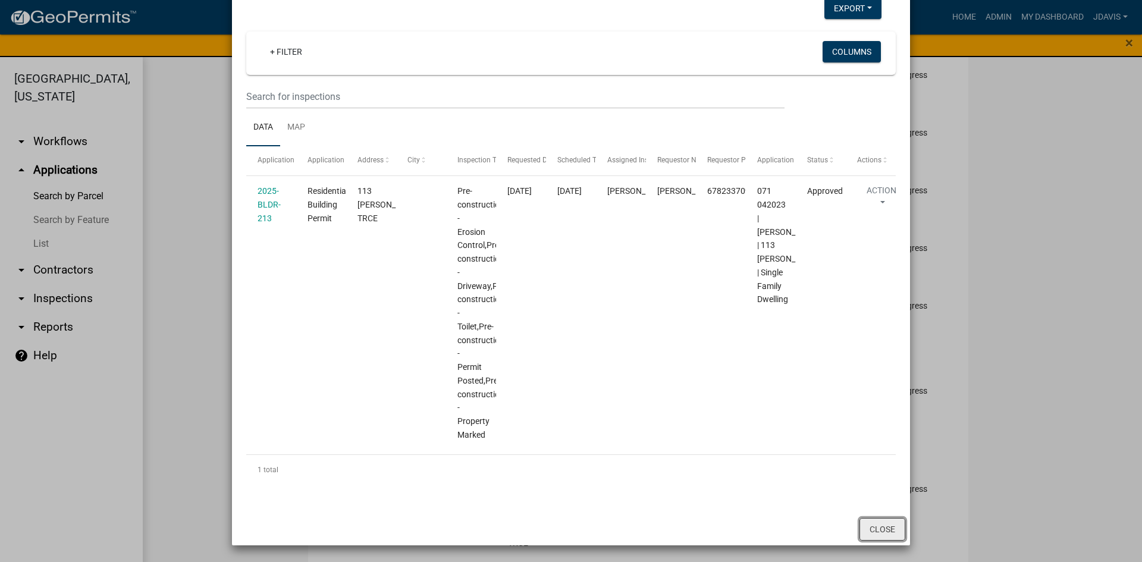
click at [887, 529] on button "Close" at bounding box center [882, 529] width 46 height 23
